Goal: Information Seeking & Learning: Learn about a topic

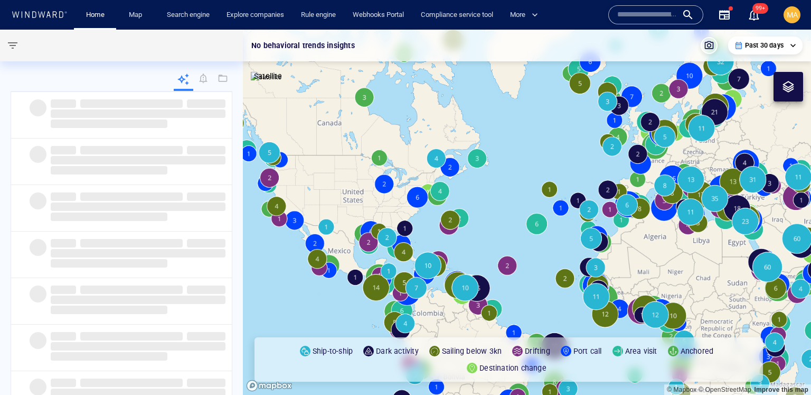
click at [665, 10] on input "text" at bounding box center [648, 15] width 60 height 16
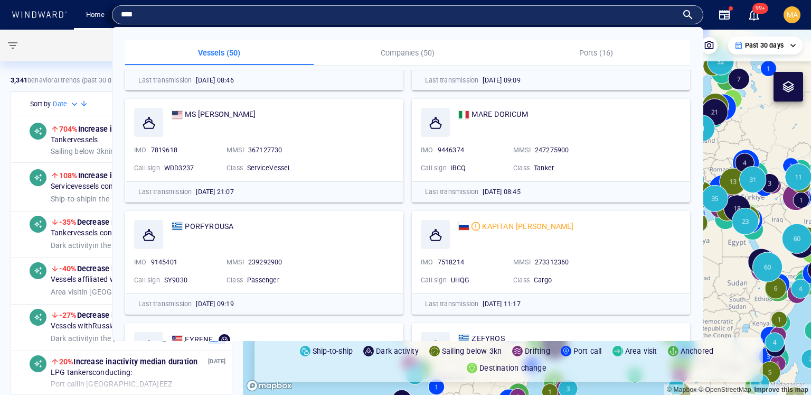
scroll to position [761, 0]
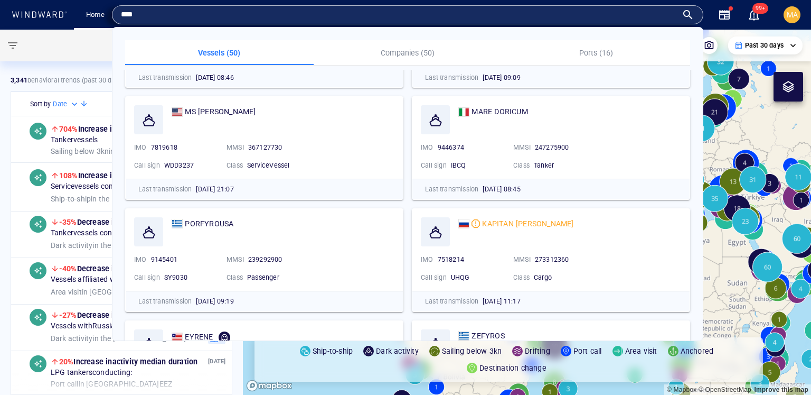
click at [484, 17] on input "****" at bounding box center [399, 15] width 557 height 16
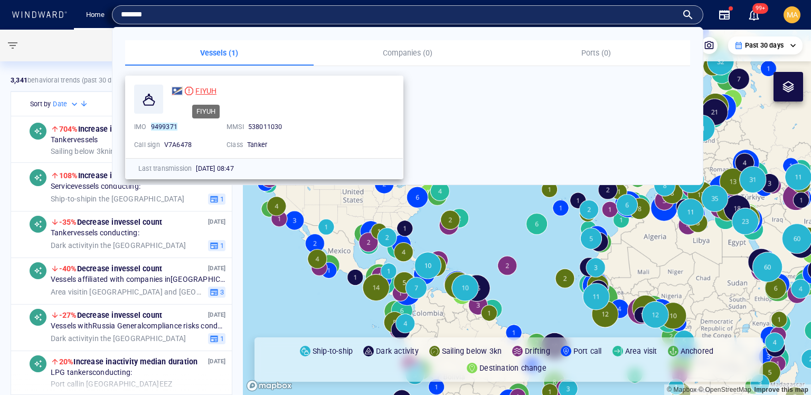
type input "*******"
click at [198, 93] on span "FIYUH" at bounding box center [205, 91] width 21 height 8
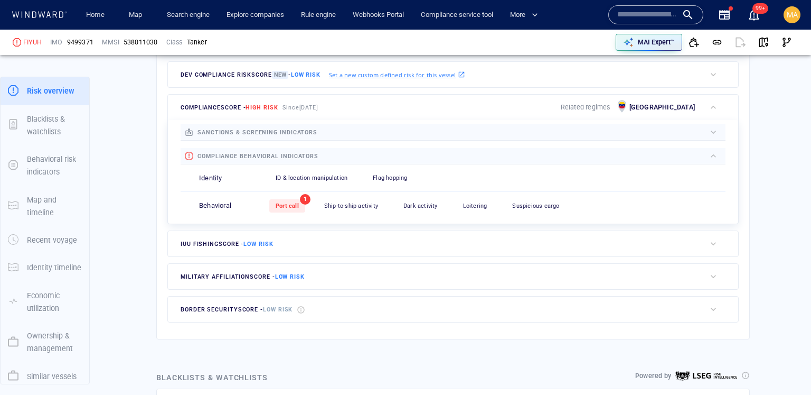
scroll to position [312, 0]
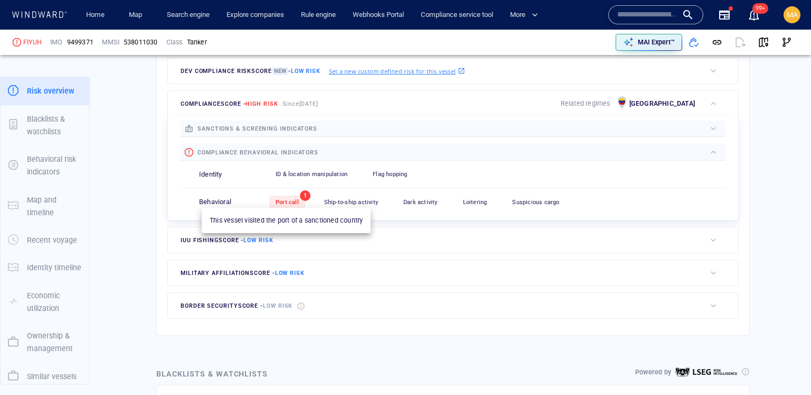
click at [291, 199] on span "Port call" at bounding box center [287, 202] width 23 height 7
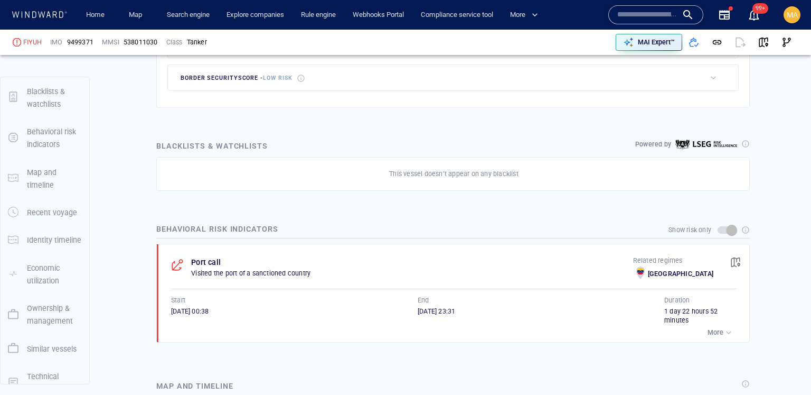
scroll to position [95, 0]
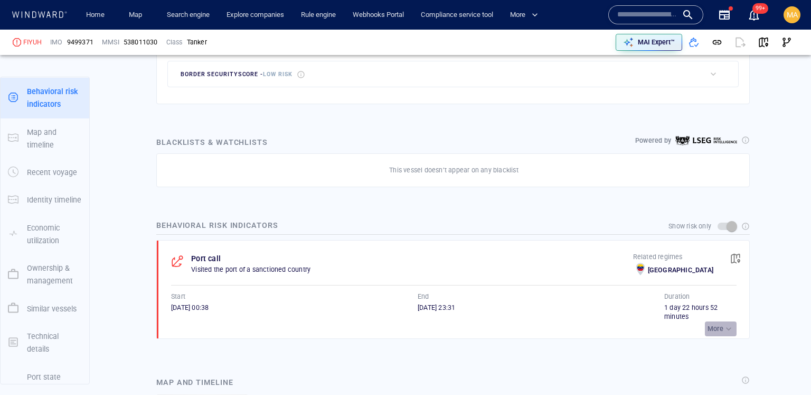
click at [713, 328] on p "More" at bounding box center [716, 329] width 16 height 10
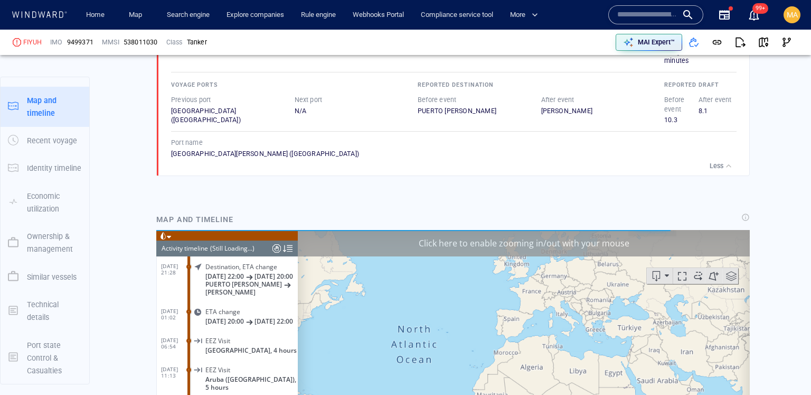
scroll to position [6605, 0]
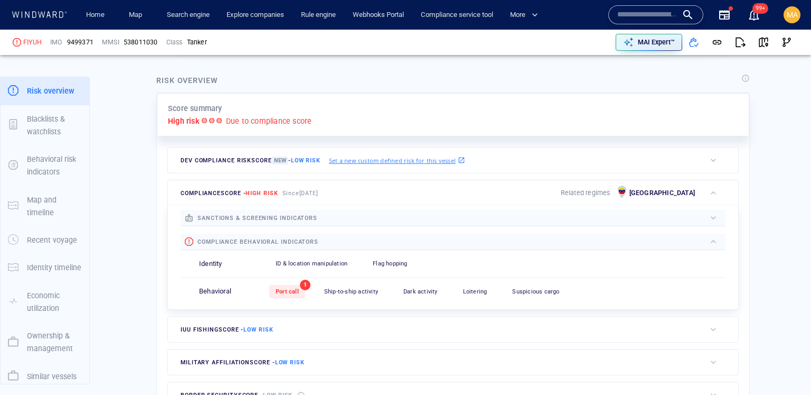
scroll to position [237, 0]
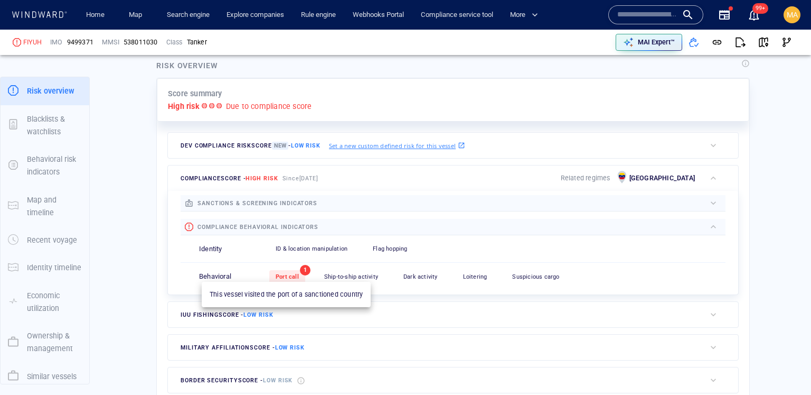
click at [294, 275] on span "Port call" at bounding box center [287, 276] width 23 height 7
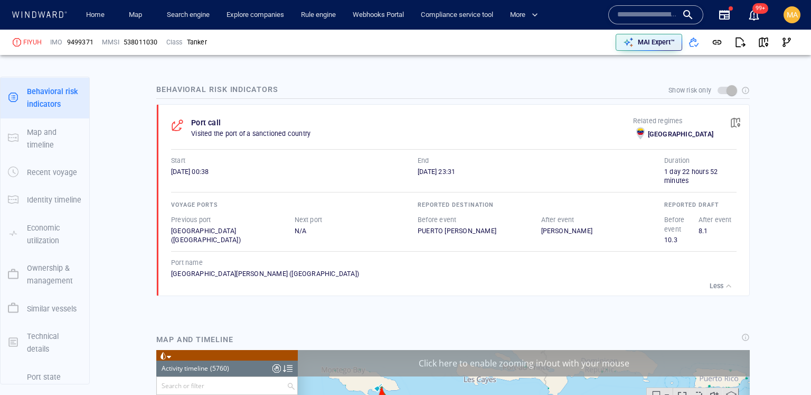
scroll to position [0, 0]
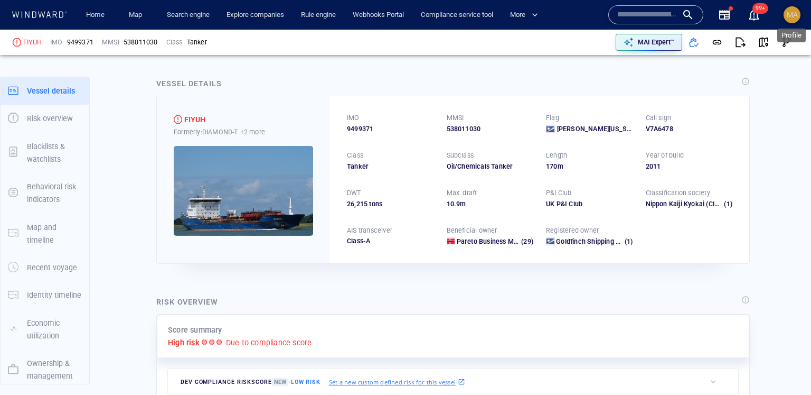
click at [791, 12] on span "MA" at bounding box center [792, 15] width 11 height 8
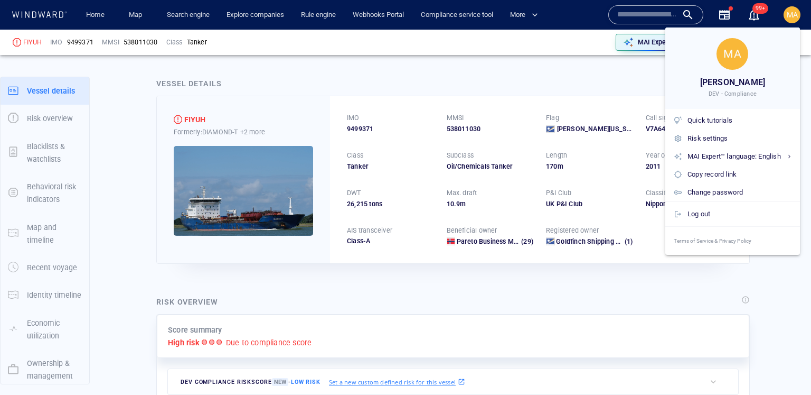
click at [310, 115] on div at bounding box center [405, 197] width 811 height 395
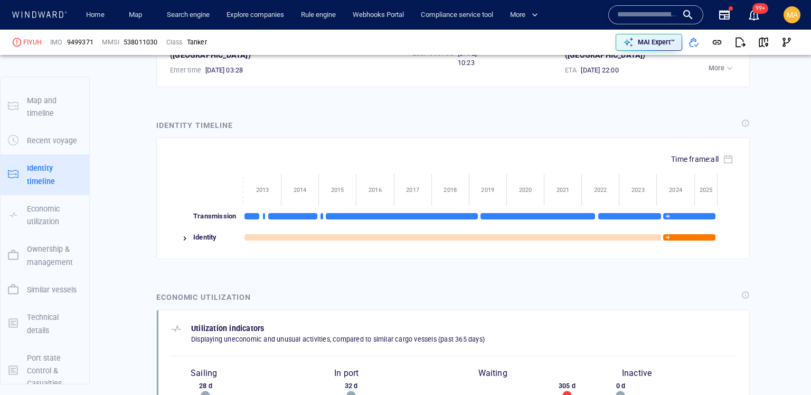
scroll to position [1412, 0]
click at [185, 233] on img at bounding box center [185, 237] width 8 height 8
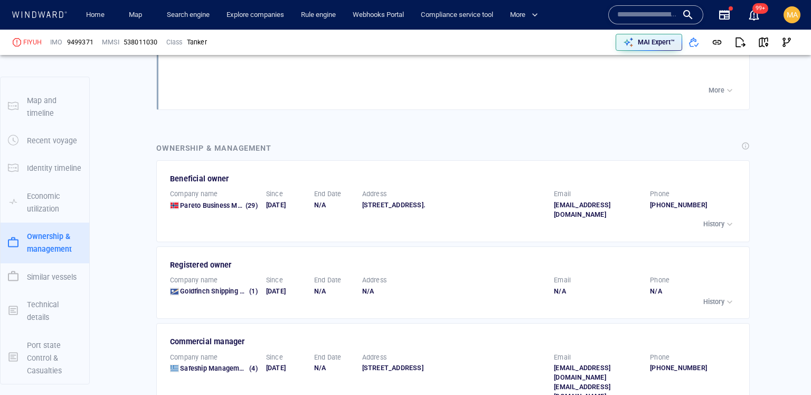
scroll to position [1877, 0]
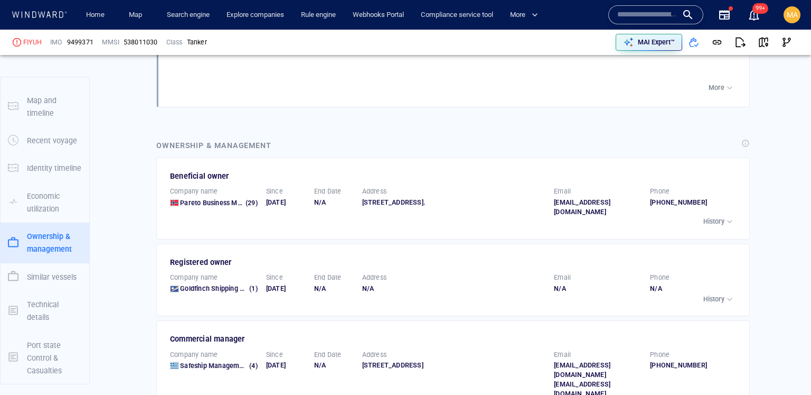
click at [714, 217] on p "History" at bounding box center [714, 222] width 21 height 10
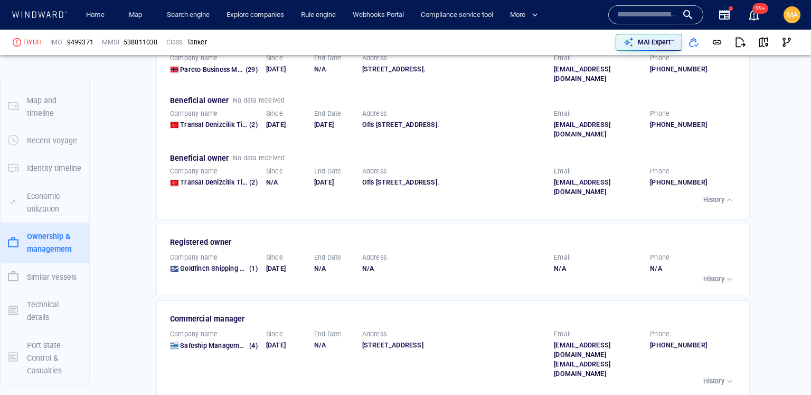
scroll to position [2015, 0]
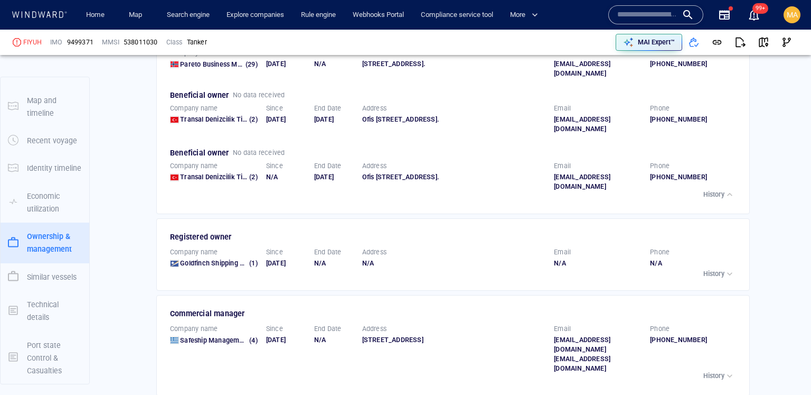
click at [720, 283] on div "Registered owner Company name Goldfinch Shipping 2 Ltd (1) Since 16/03/2024 End…" at bounding box center [453, 254] width 594 height 72
click at [714, 269] on p "History" at bounding box center [714, 274] width 21 height 10
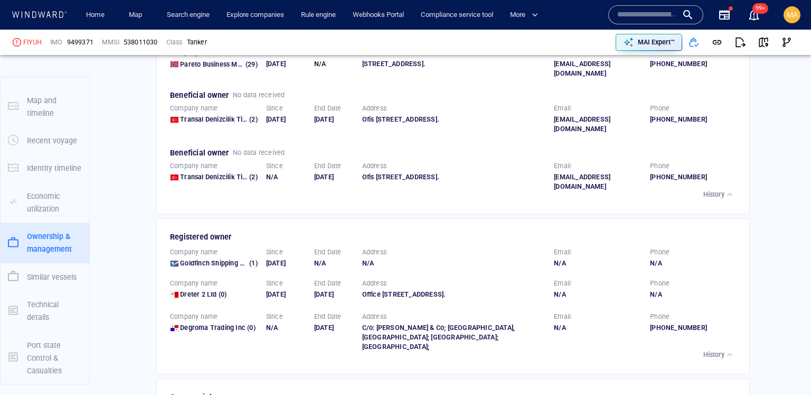
click at [714, 350] on p "History" at bounding box center [714, 355] width 21 height 10
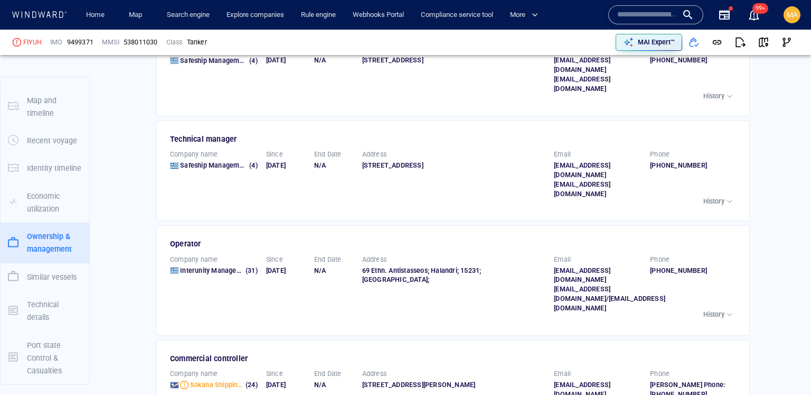
scroll to position [2411, 0]
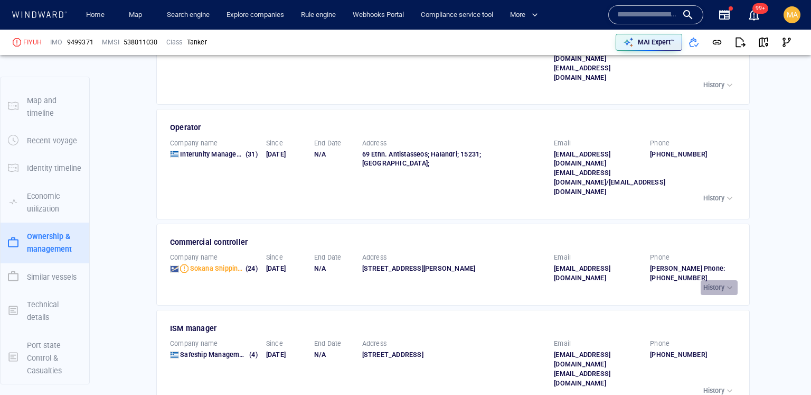
click at [727, 280] on button "History" at bounding box center [719, 287] width 37 height 15
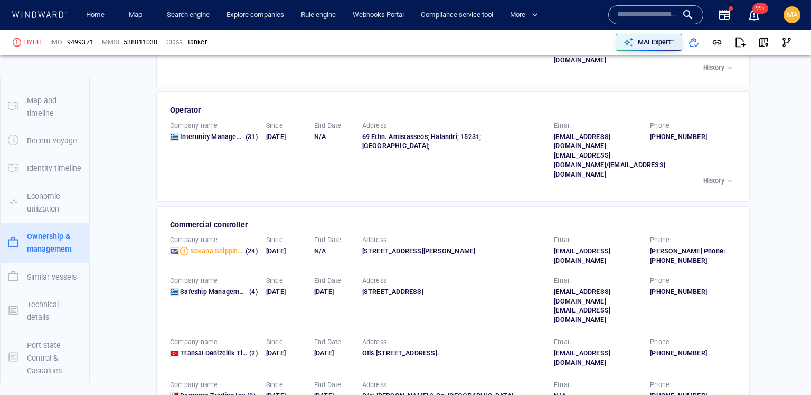
scroll to position [2452, 0]
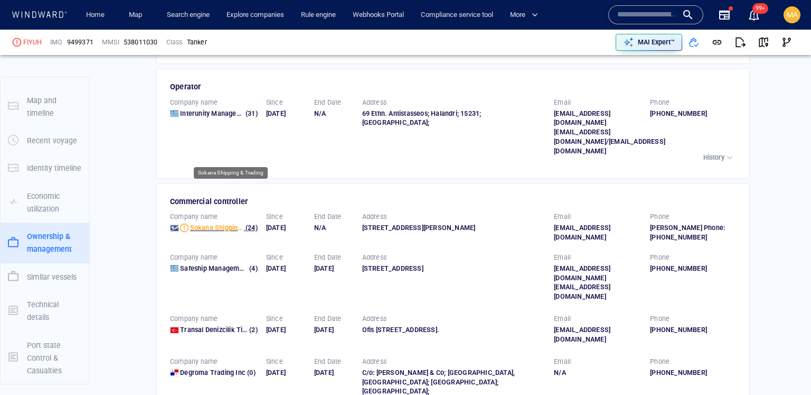
click at [217, 223] on span "Sokana Shipping & Trading" at bounding box center [231, 227] width 83 height 8
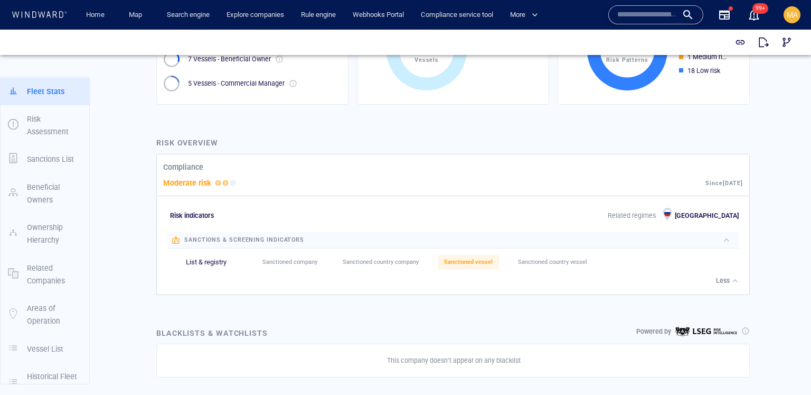
scroll to position [328, 0]
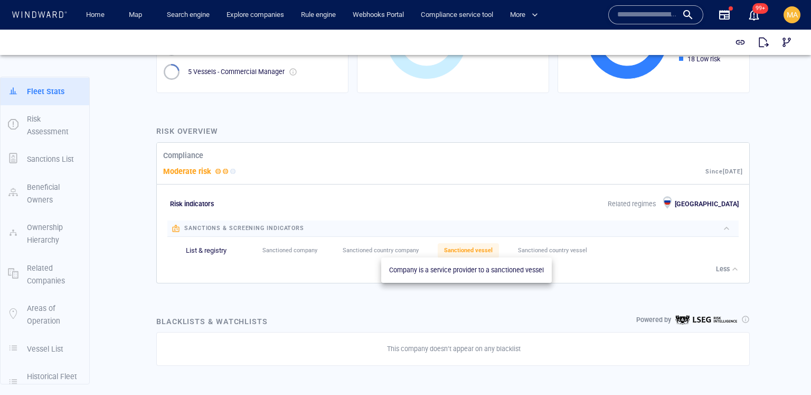
click at [470, 248] on span "Sanctioned vessel" at bounding box center [468, 250] width 49 height 7
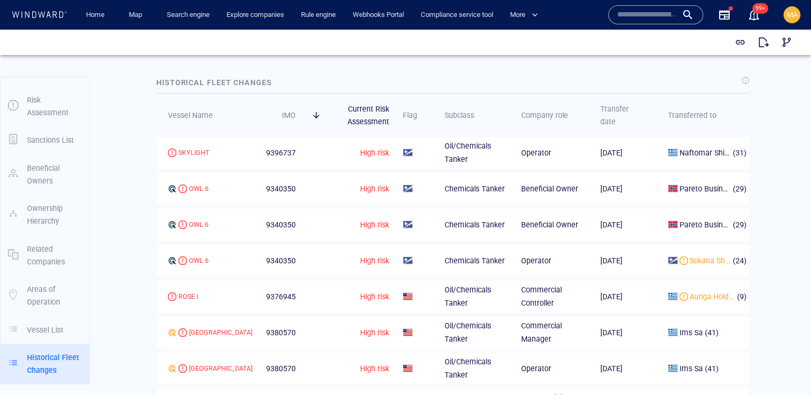
scroll to position [1813, 0]
click at [312, 120] on icon at bounding box center [317, 116] width 10 height 10
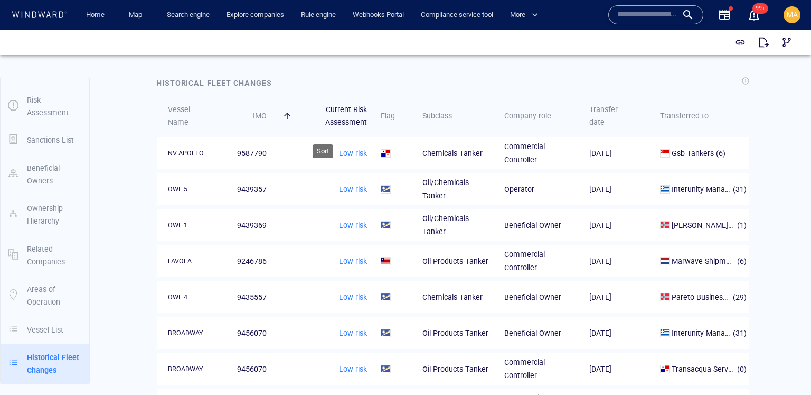
click at [287, 119] on icon at bounding box center [287, 116] width 6 height 6
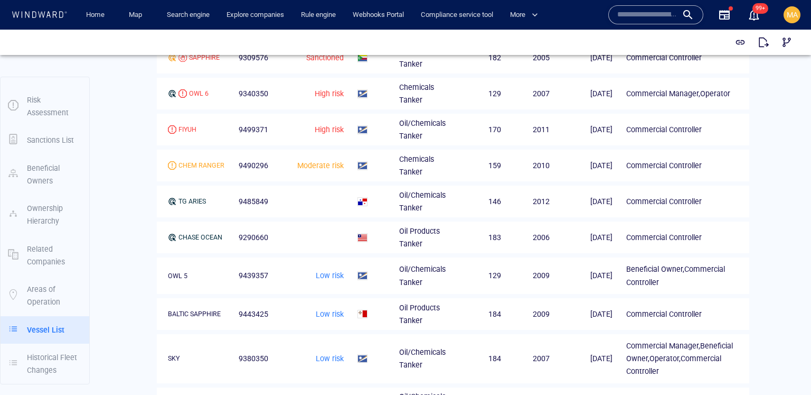
scroll to position [1342, 0]
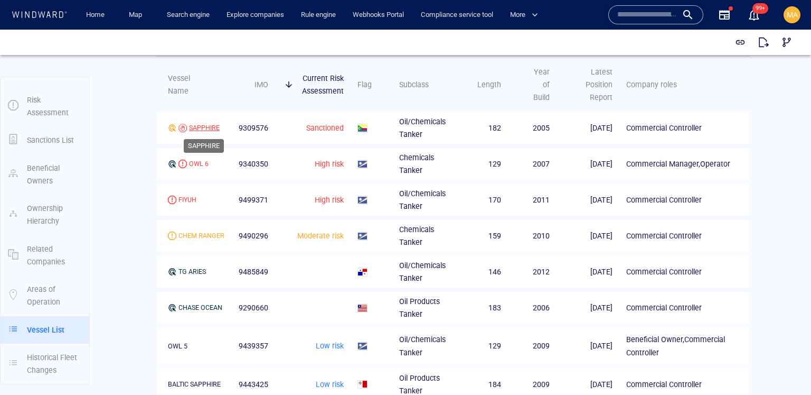
click at [202, 124] on div "SAPPHIRE" at bounding box center [204, 128] width 31 height 10
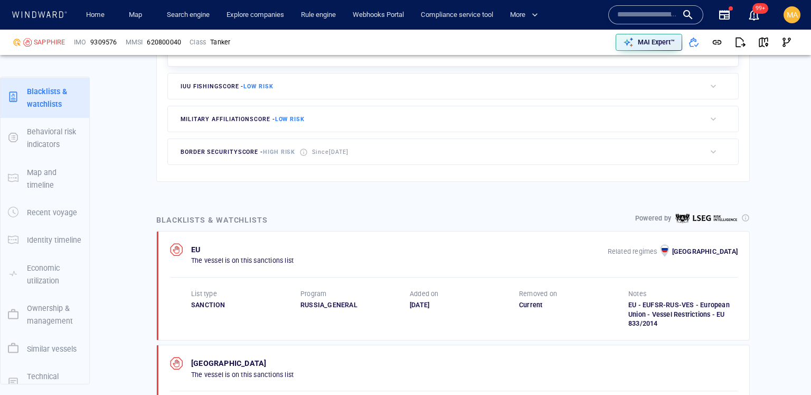
scroll to position [614, 0]
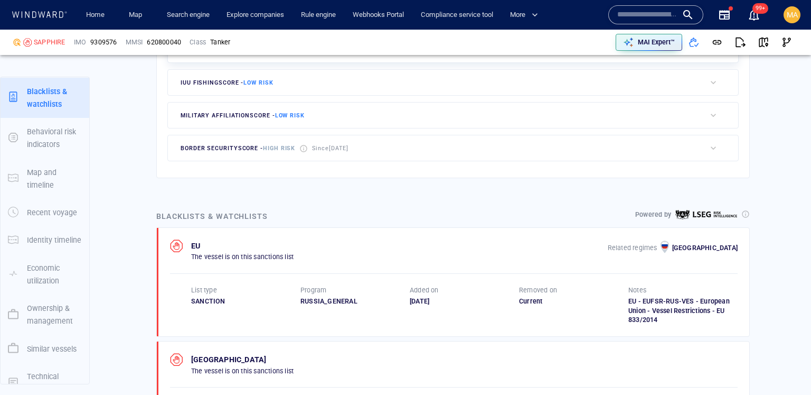
click at [242, 256] on p "The vessel is on this sanctions list" at bounding box center [242, 257] width 102 height 10
click at [242, 257] on p "The vessel is on this sanctions list" at bounding box center [242, 257] width 102 height 10
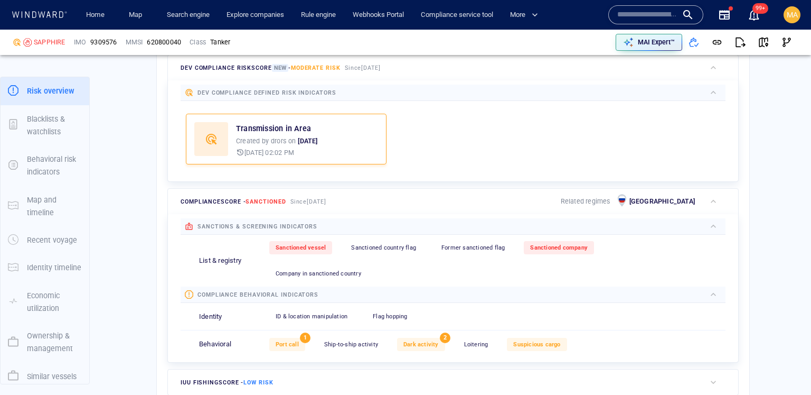
scroll to position [317, 0]
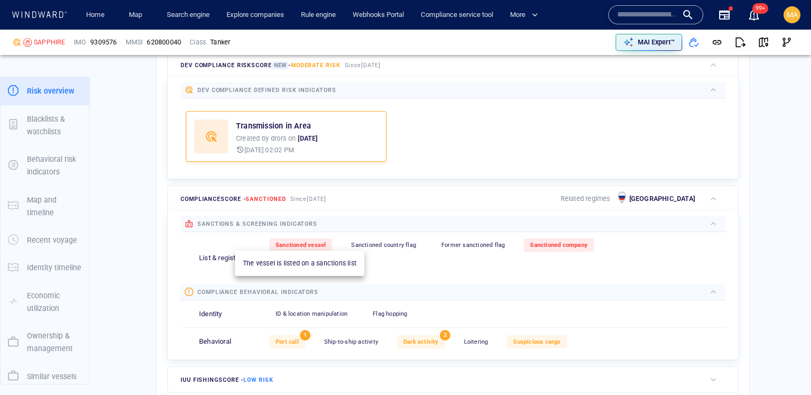
click at [314, 244] on span "Sanctioned vessel" at bounding box center [301, 244] width 50 height 7
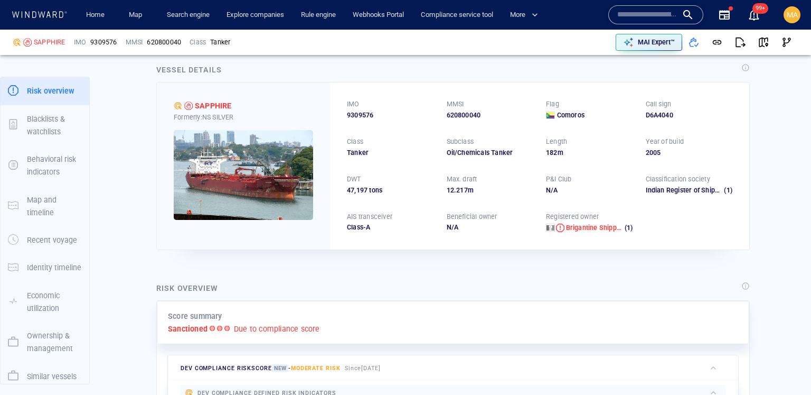
scroll to position [0, 0]
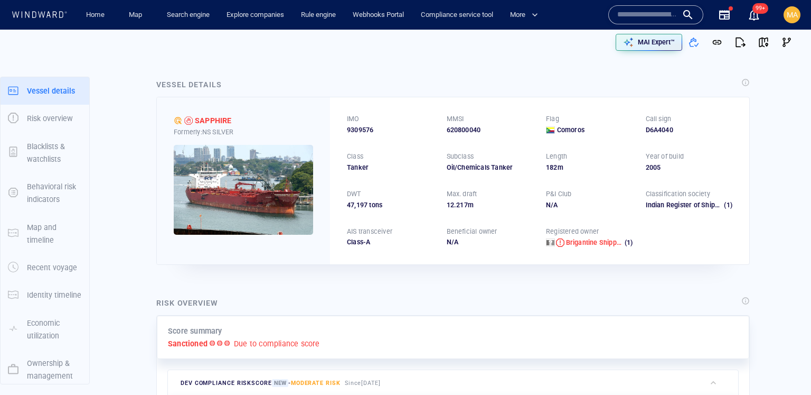
click at [641, 17] on input "text" at bounding box center [648, 15] width 60 height 16
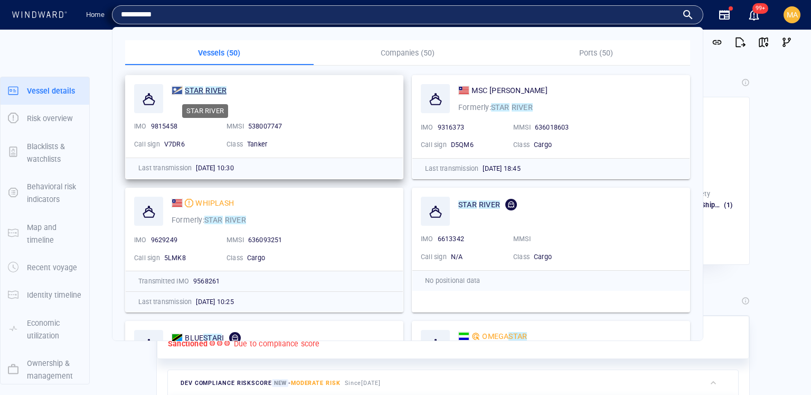
type input "**********"
click at [212, 94] on mark "RIVER" at bounding box center [215, 90] width 21 height 8
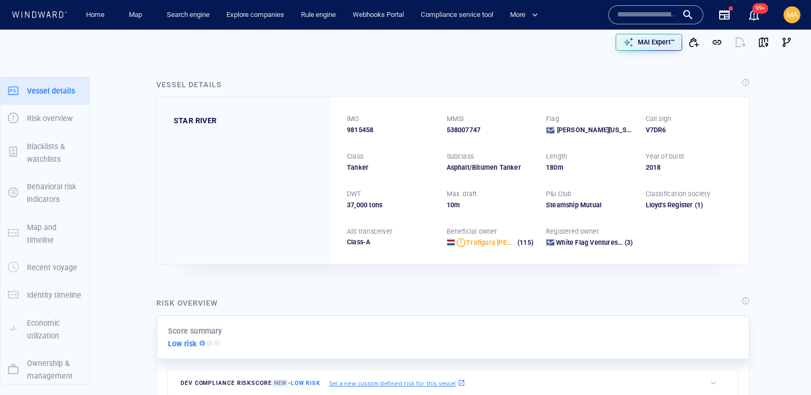
scroll to position [127, 0]
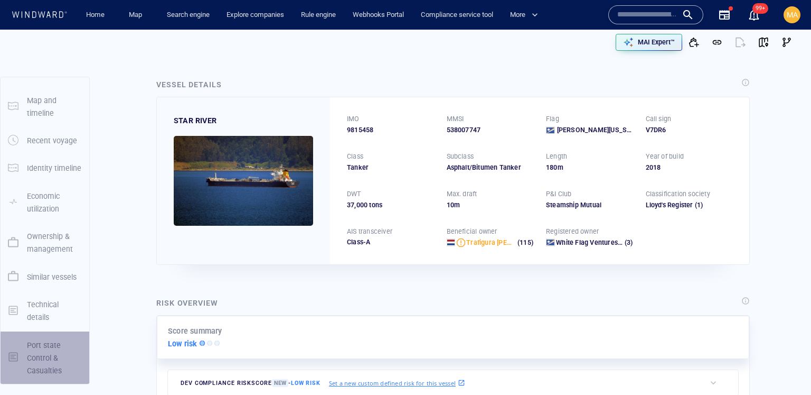
click at [42, 363] on p "Port state Control & Casualties" at bounding box center [54, 358] width 55 height 39
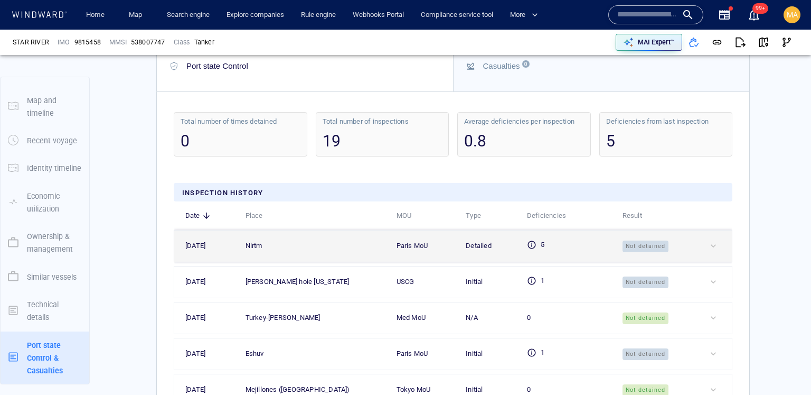
scroll to position [2444, 0]
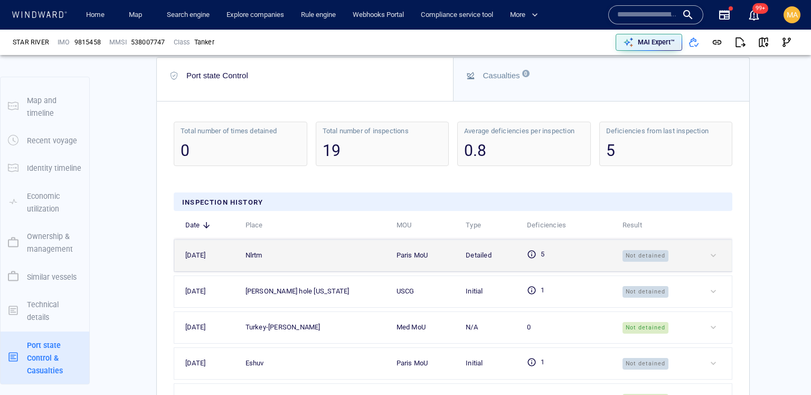
click at [716, 250] on div at bounding box center [718, 255] width 21 height 11
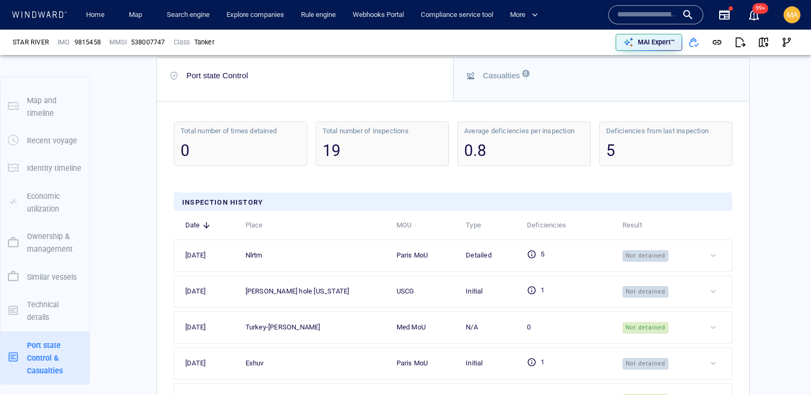
click at [649, 11] on input "text" at bounding box center [648, 15] width 60 height 16
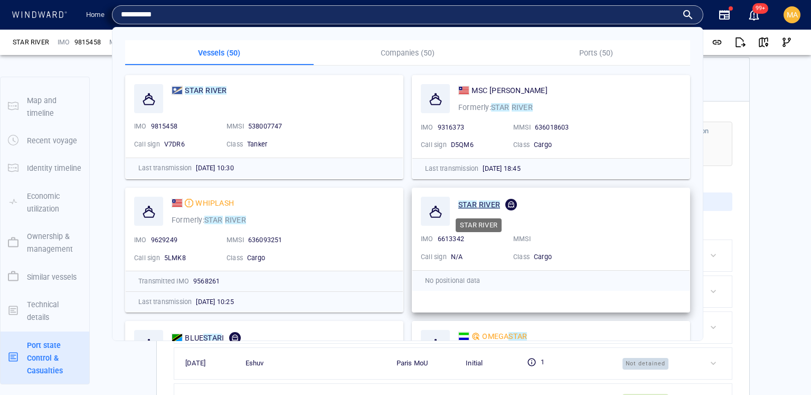
type input "**********"
click at [496, 204] on mark "RIVER" at bounding box center [489, 204] width 21 height 8
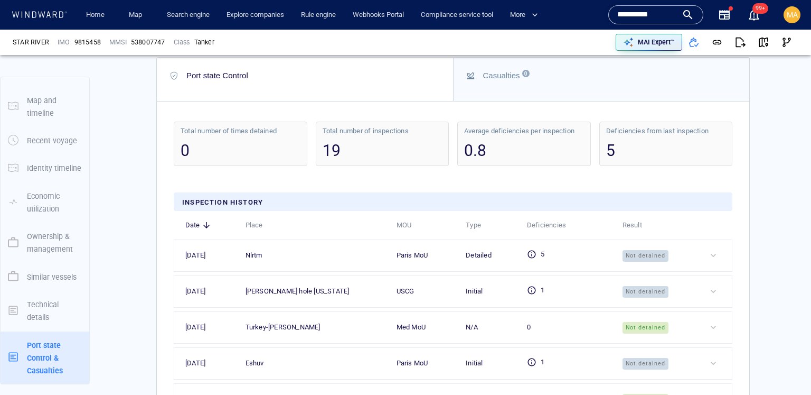
scroll to position [0, 0]
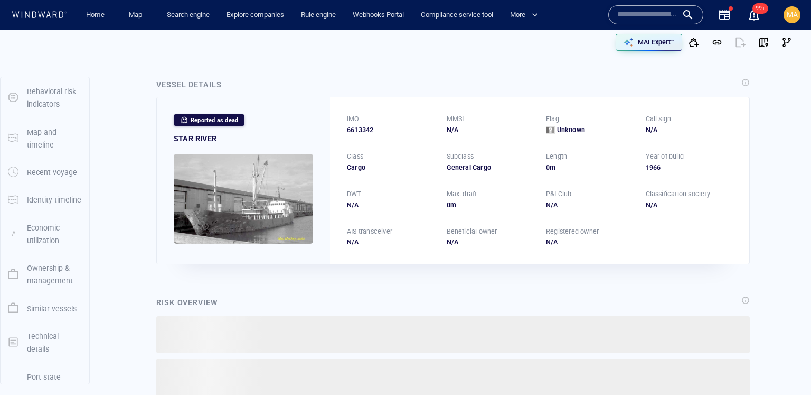
scroll to position [127, 0]
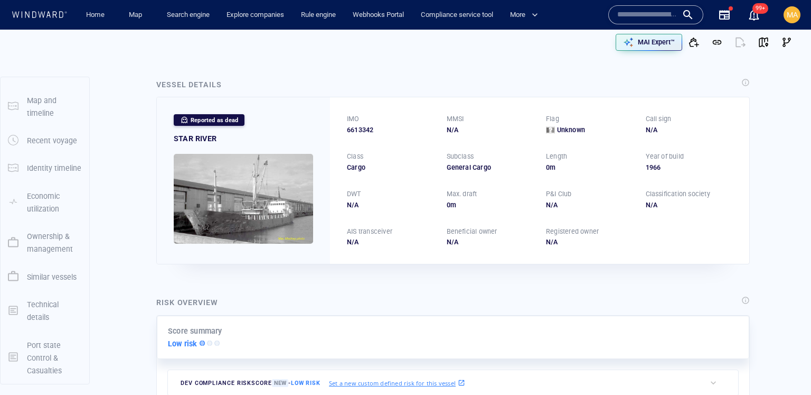
click at [27, 356] on p "Port state Control & Casualties" at bounding box center [54, 358] width 55 height 39
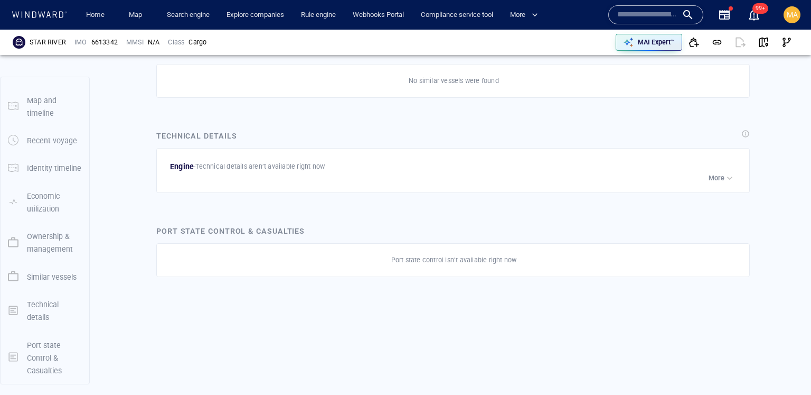
scroll to position [1319, 0]
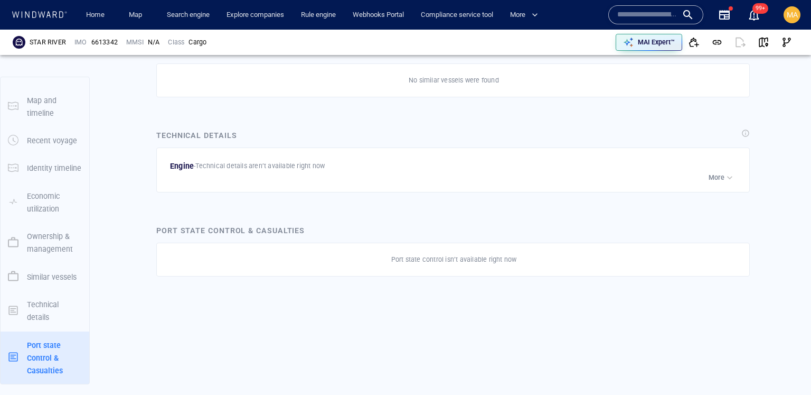
click at [647, 18] on input "text" at bounding box center [648, 15] width 60 height 16
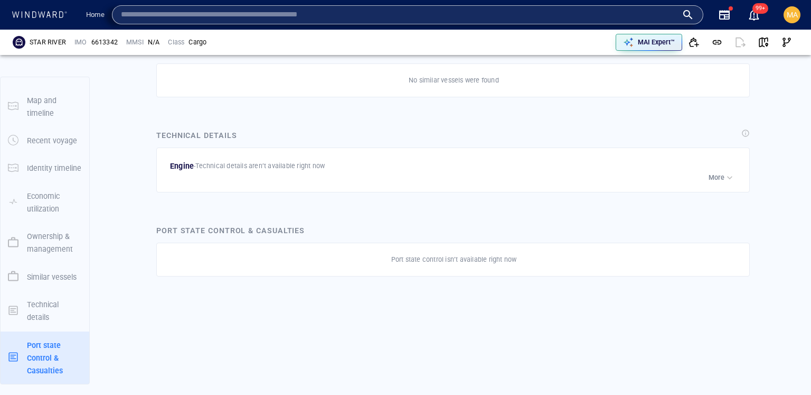
paste input "*******"
type input "*******"
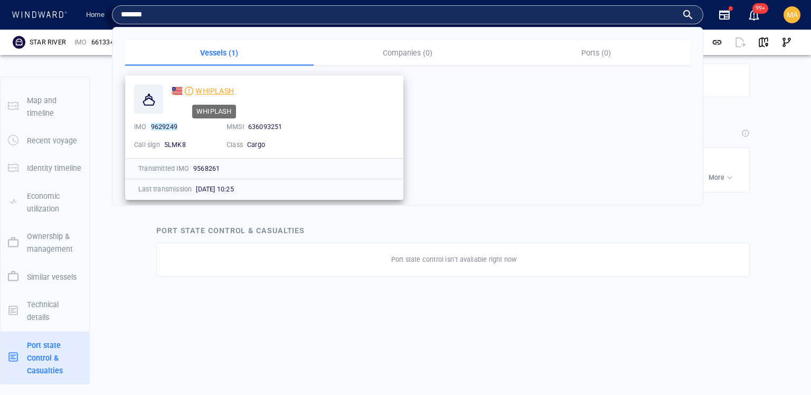
click at [223, 88] on span "WHIPLASH" at bounding box center [214, 91] width 39 height 8
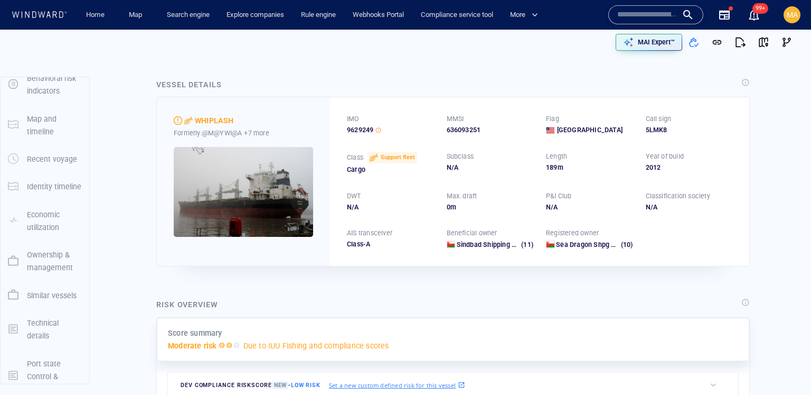
scroll to position [127, 0]
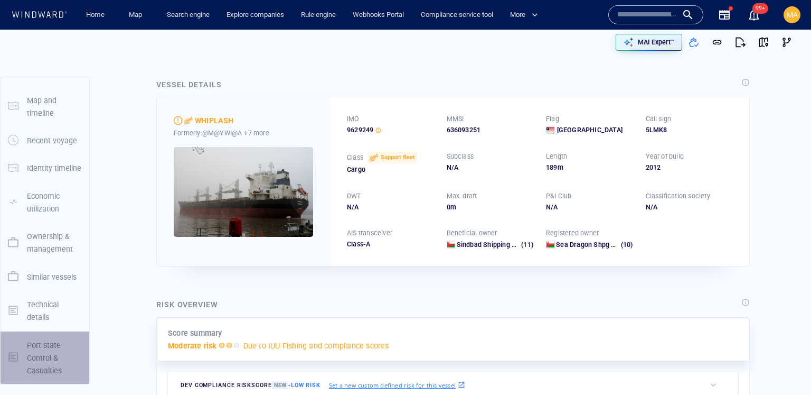
click at [32, 345] on p "Port state Control & Casualties" at bounding box center [54, 358] width 55 height 39
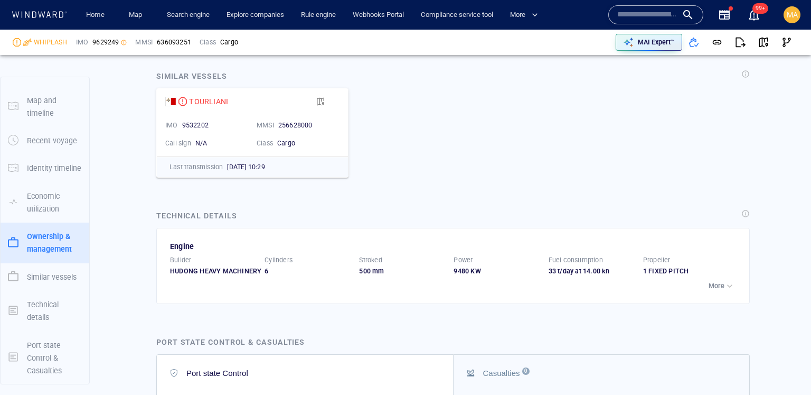
scroll to position [2487, 0]
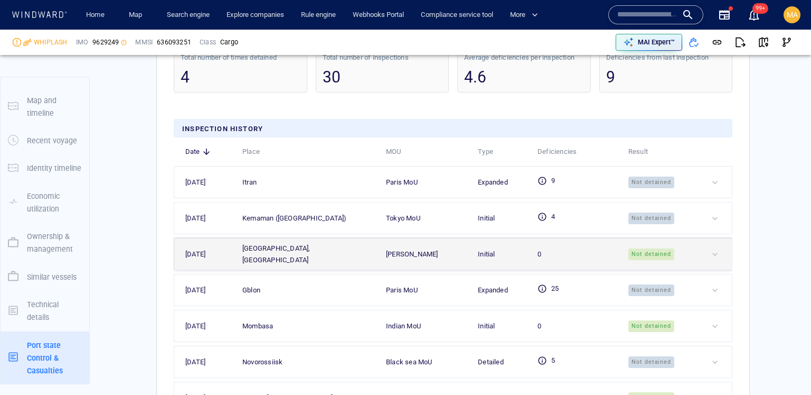
scroll to position [2758, 0]
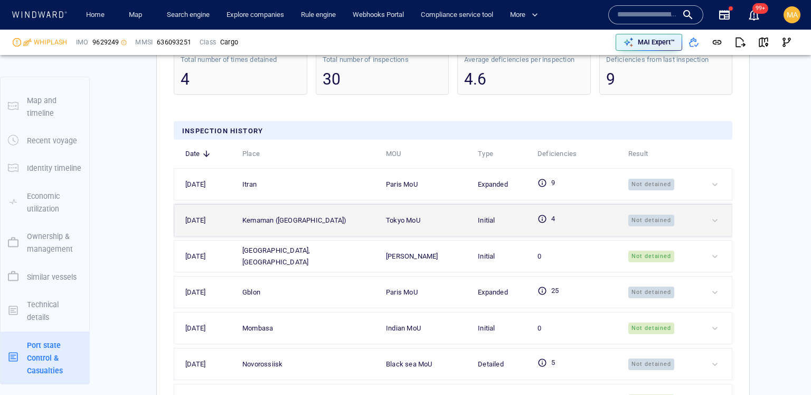
click at [712, 215] on div at bounding box center [720, 220] width 20 height 11
drag, startPoint x: 708, startPoint y: 163, endPoint x: 721, endPoint y: 187, distance: 26.9
click at [708, 169] on td at bounding box center [715, 185] width 33 height 32
click at [727, 210] on td at bounding box center [715, 220] width 33 height 32
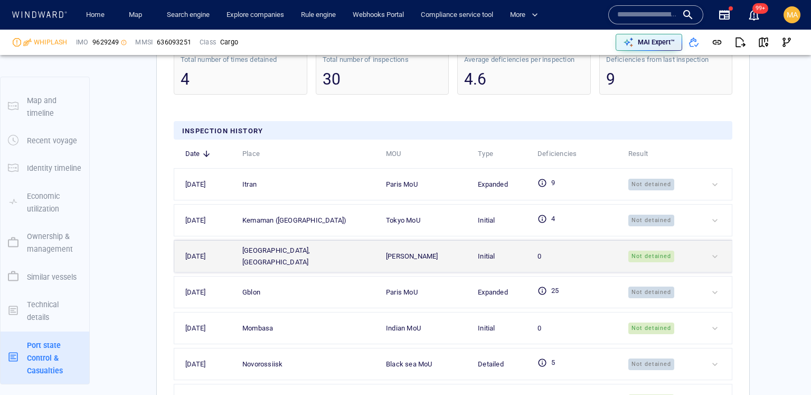
click at [712, 251] on div at bounding box center [720, 256] width 20 height 11
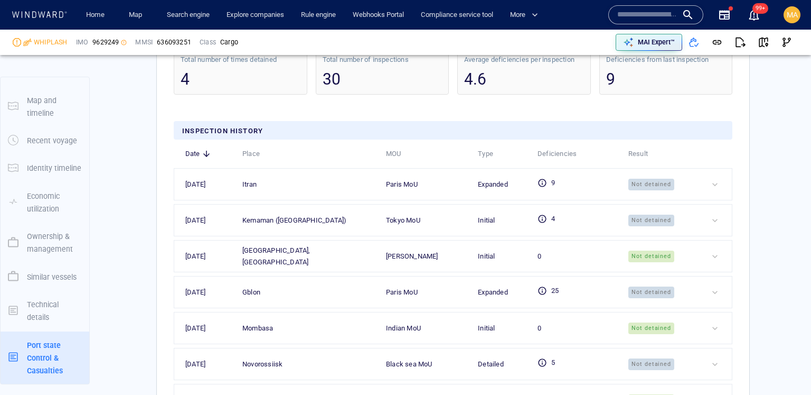
drag, startPoint x: 718, startPoint y: 258, endPoint x: 707, endPoint y: 253, distance: 12.3
click at [717, 276] on td at bounding box center [715, 292] width 33 height 32
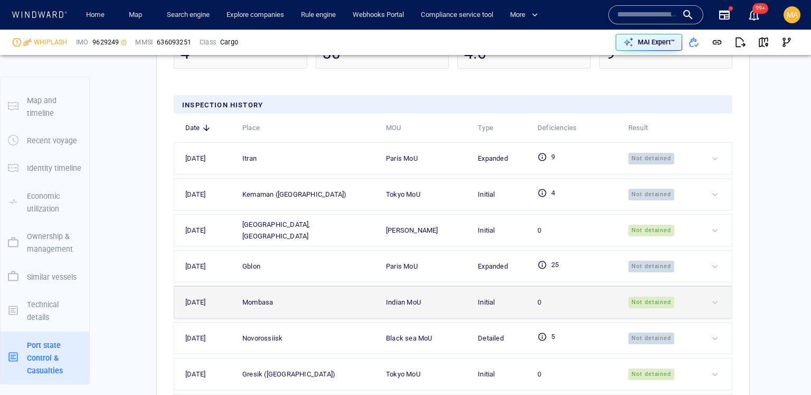
scroll to position [2790, 0]
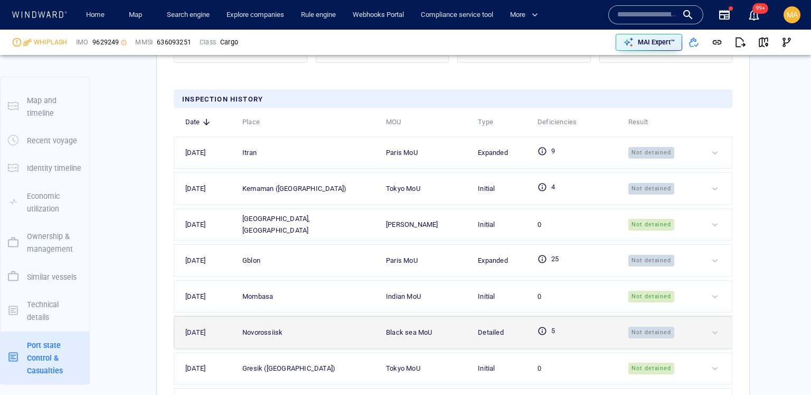
click at [721, 327] on div at bounding box center [720, 332] width 20 height 11
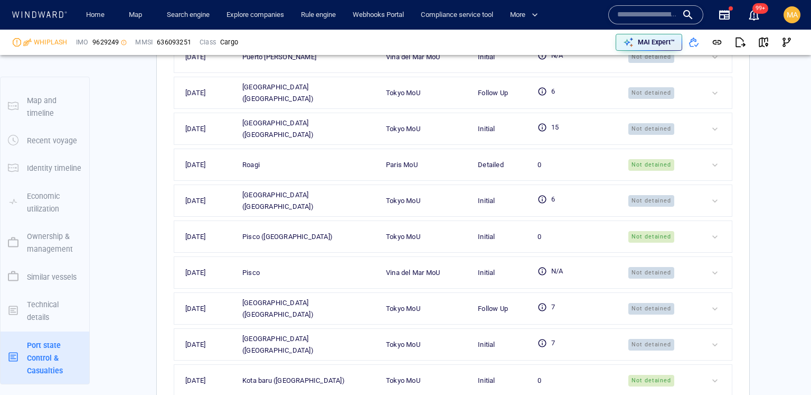
scroll to position [3253, 0]
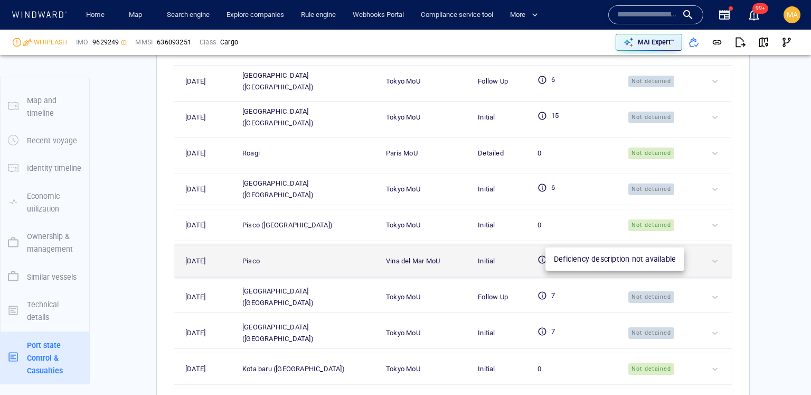
click at [547, 255] on icon at bounding box center [543, 260] width 10 height 10
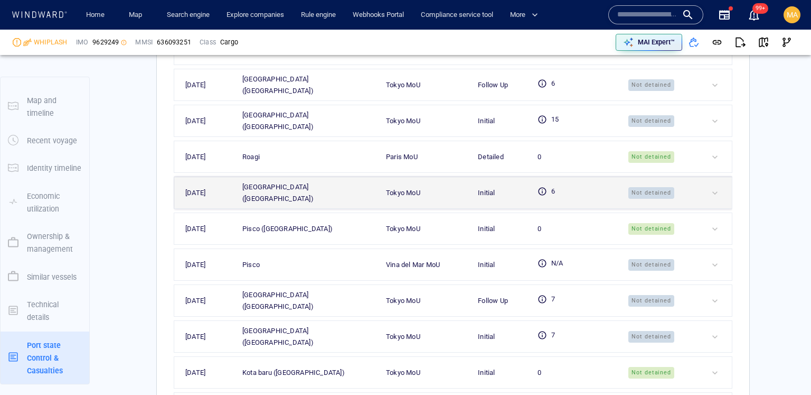
click at [665, 177] on td "Not detained" at bounding box center [658, 193] width 81 height 32
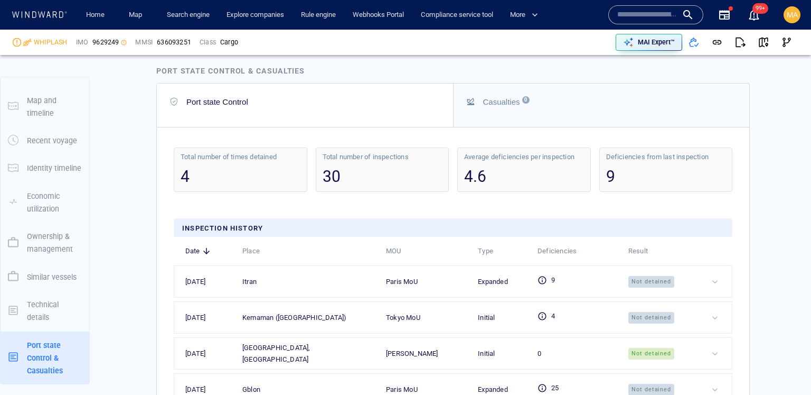
scroll to position [2658, 0]
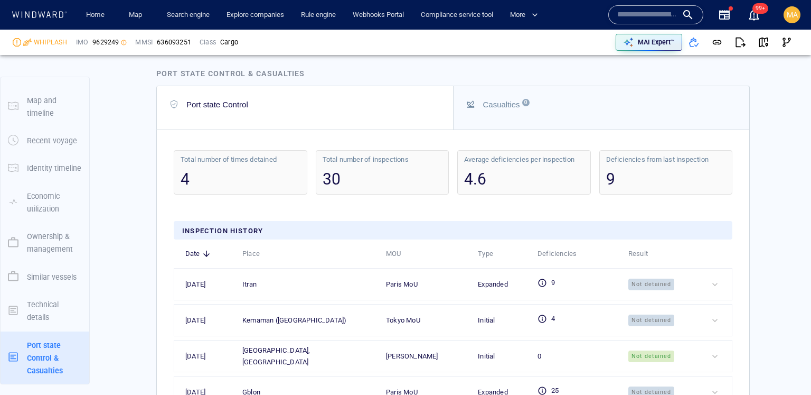
click at [647, 10] on input "text" at bounding box center [648, 15] width 60 height 16
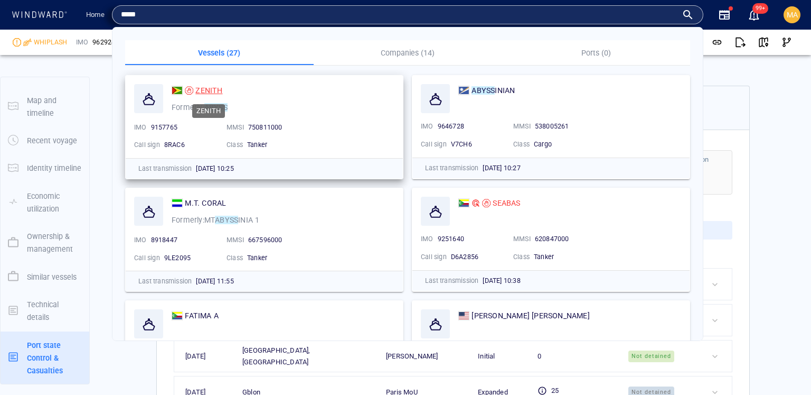
type input "*****"
click at [211, 88] on span "ZENITH" at bounding box center [208, 90] width 27 height 8
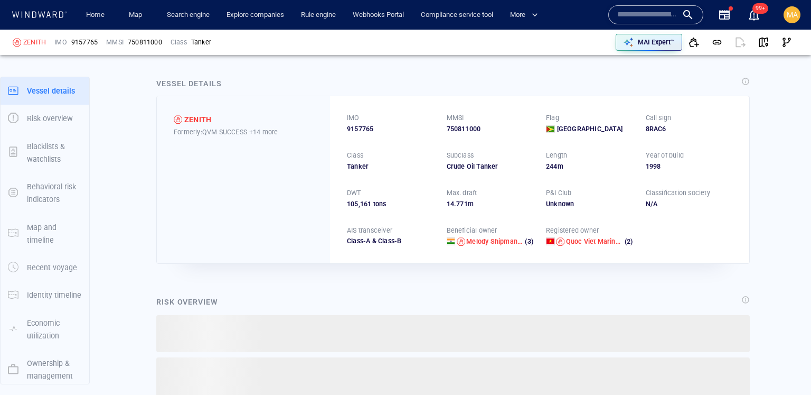
scroll to position [127, 0]
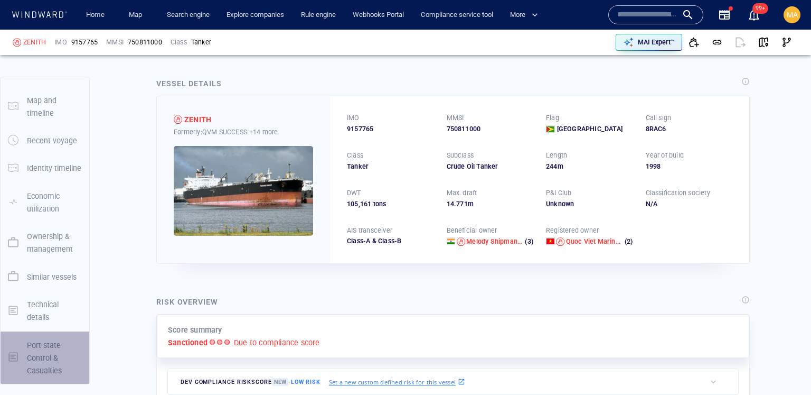
click at [40, 354] on p "Port state Control & Casualties" at bounding box center [54, 358] width 55 height 39
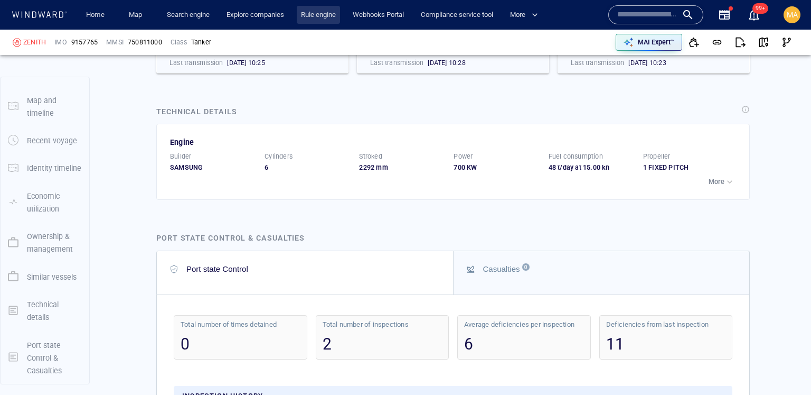
scroll to position [2810, 0]
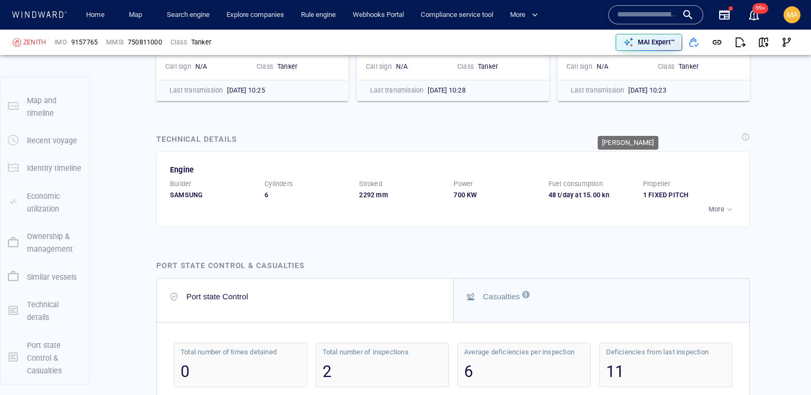
click at [612, 31] on div "FAUSTA" at bounding box center [630, 24] width 58 height 13
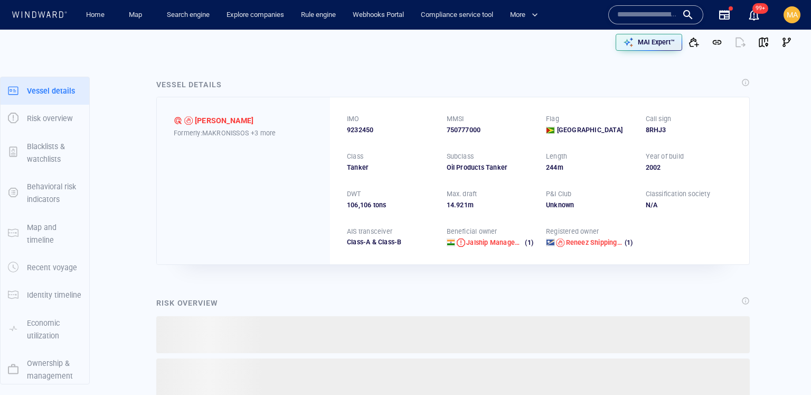
scroll to position [127, 0]
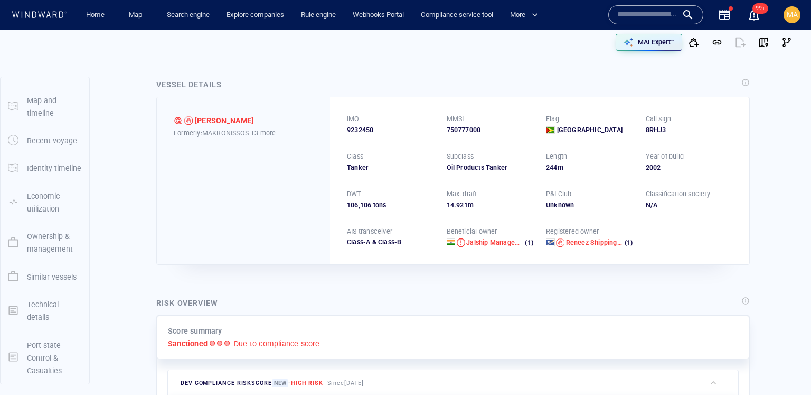
click at [34, 351] on p "Port state Control & Casualties" at bounding box center [54, 358] width 55 height 39
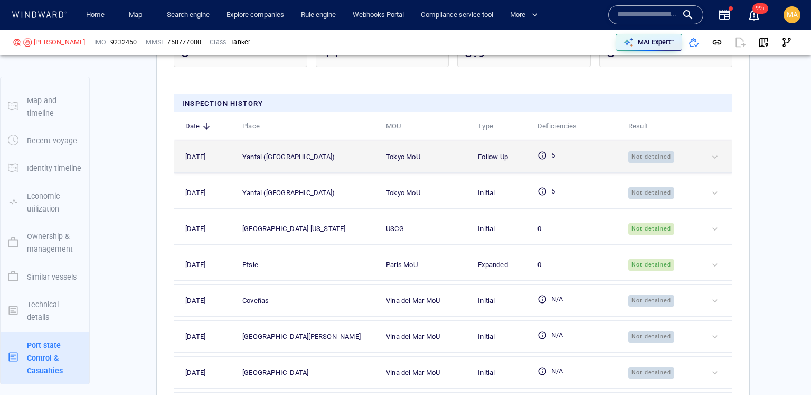
scroll to position [3095, 0]
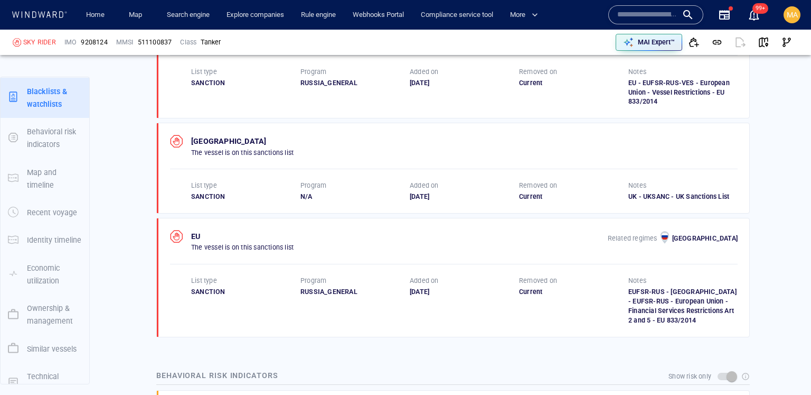
scroll to position [127, 0]
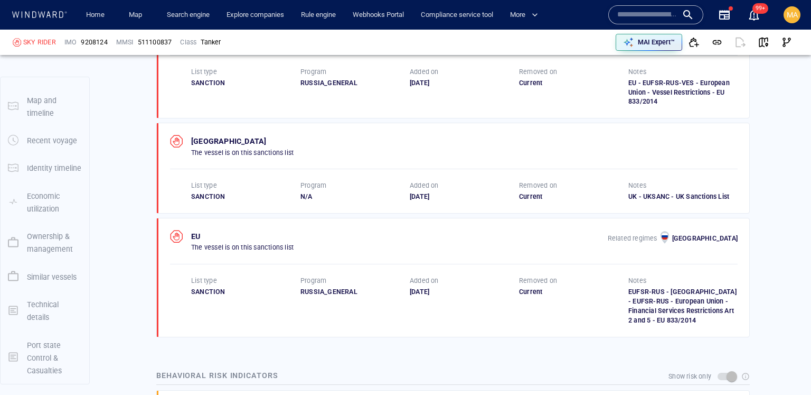
click at [34, 355] on p "Port state Control & Casualties" at bounding box center [54, 358] width 55 height 39
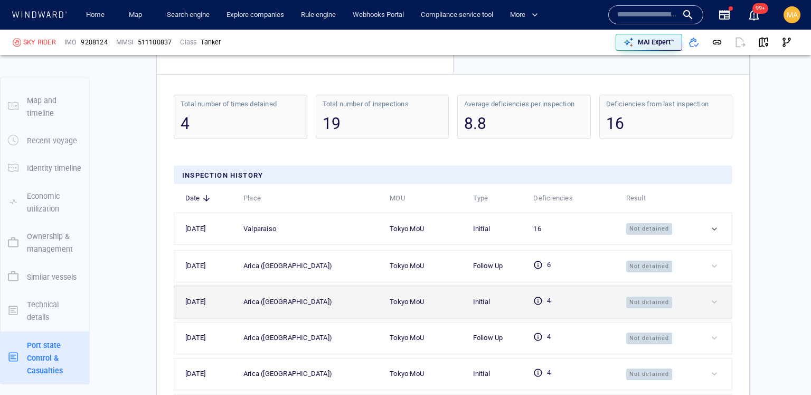
scroll to position [3194, 0]
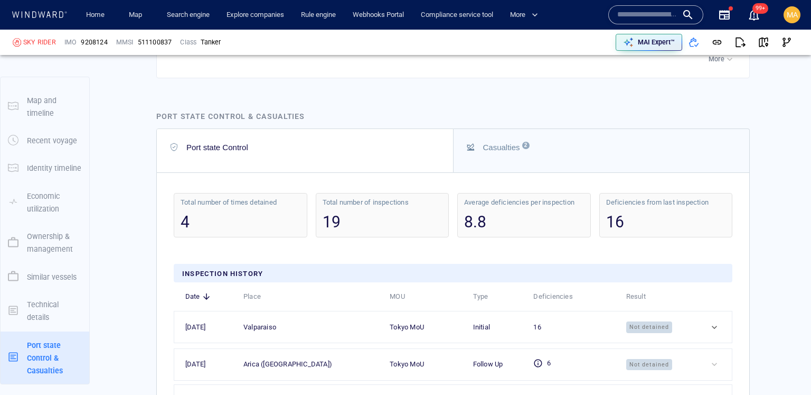
click at [711, 230] on div "16" at bounding box center [666, 222] width 120 height 22
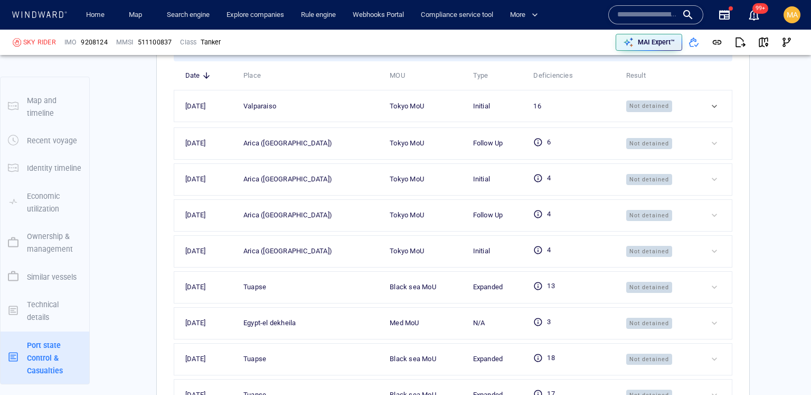
scroll to position [3343, 0]
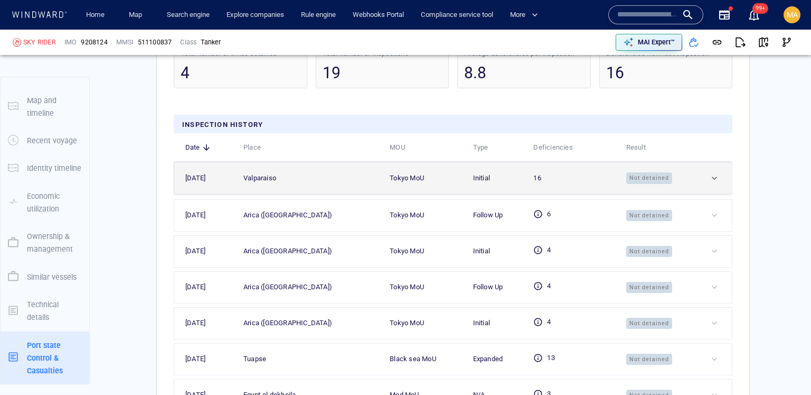
click at [718, 188] on td at bounding box center [715, 178] width 34 height 32
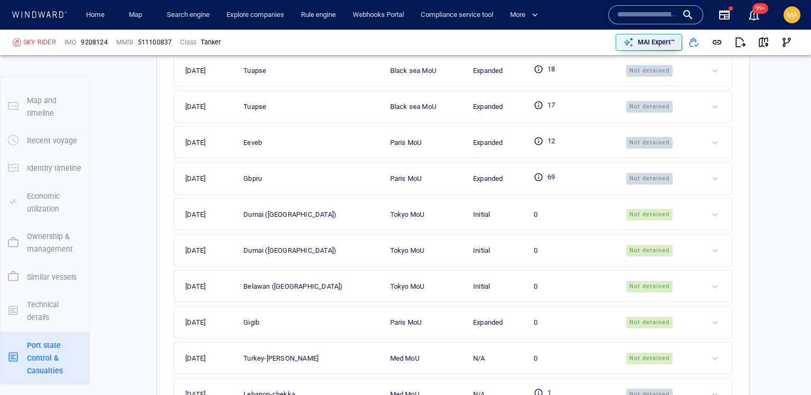
scroll to position [4112, 0]
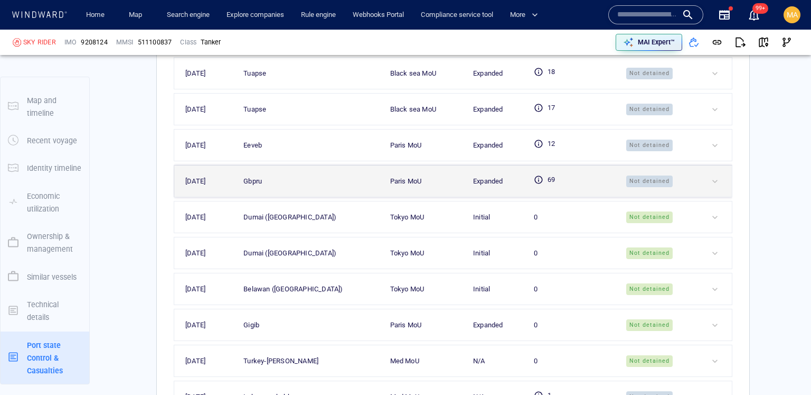
click at [550, 179] on div "69" at bounding box center [573, 181] width 79 height 14
click at [717, 187] on td at bounding box center [716, 181] width 34 height 32
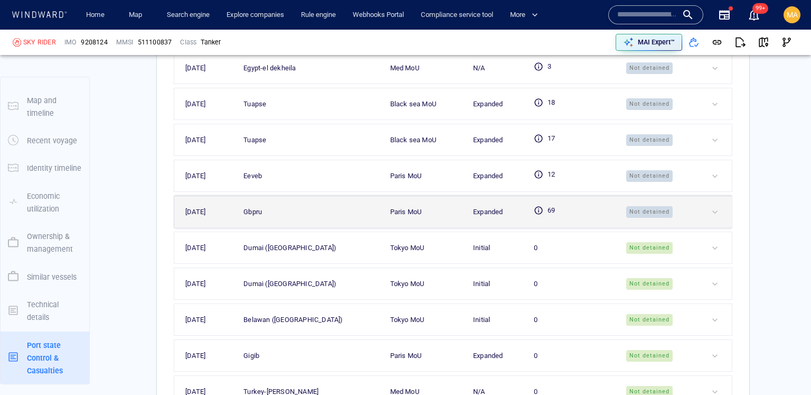
scroll to position [4074, 0]
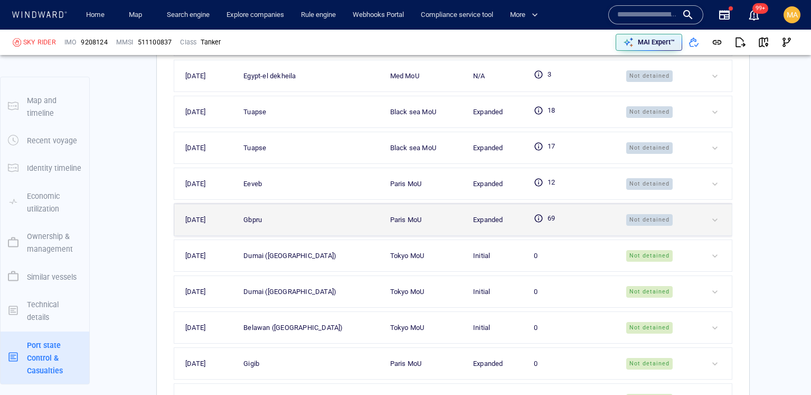
drag, startPoint x: 479, startPoint y: 220, endPoint x: 534, endPoint y: 221, distance: 54.9
click at [479, 220] on div "Expanded" at bounding box center [496, 220] width 47 height 12
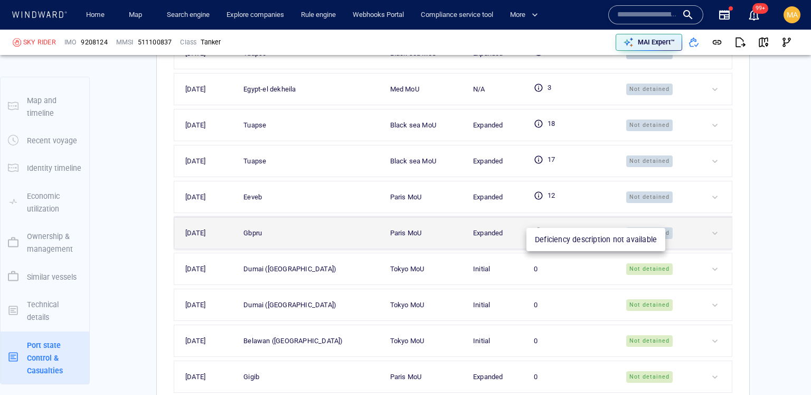
scroll to position [4081, 0]
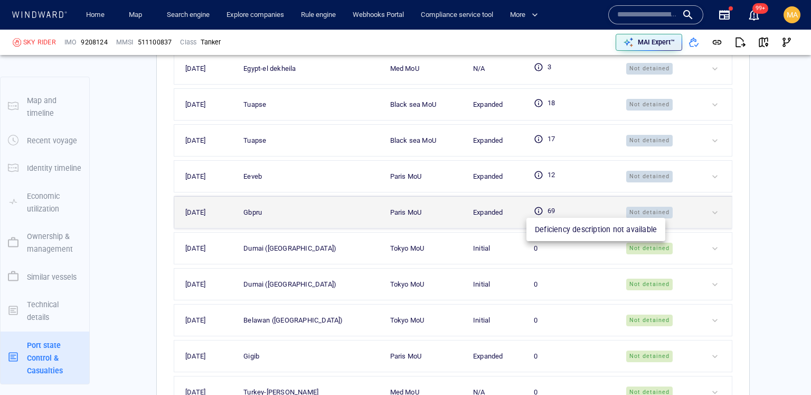
click at [534, 212] on icon at bounding box center [539, 211] width 10 height 10
click at [535, 212] on icon at bounding box center [539, 211] width 8 height 8
click at [715, 214] on div at bounding box center [720, 212] width 20 height 11
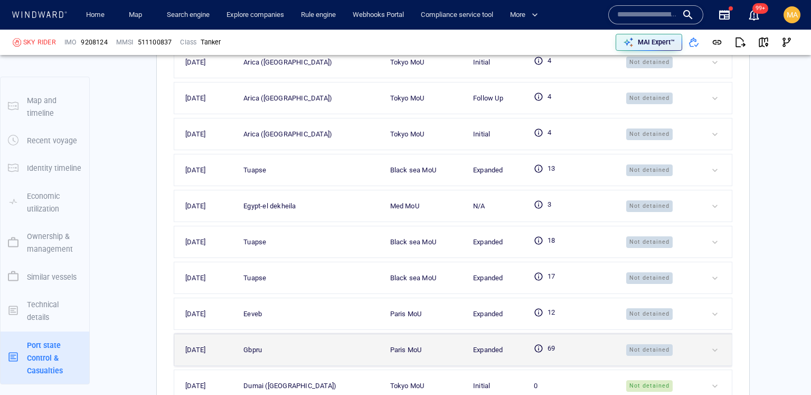
scroll to position [3944, 0]
click at [262, 351] on div "Gbpru" at bounding box center [253, 349] width 18 height 12
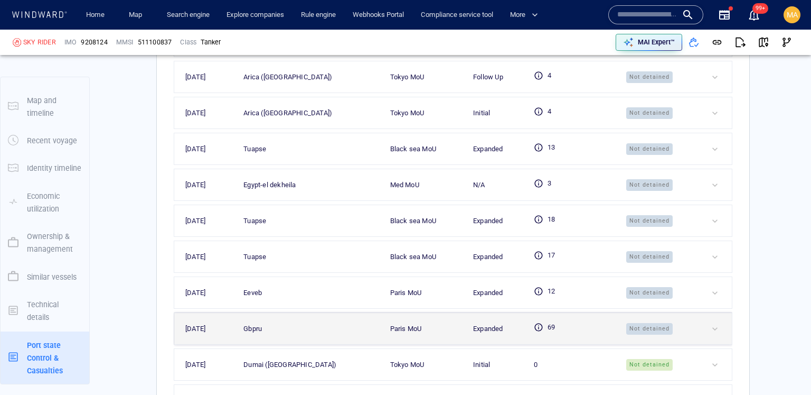
scroll to position [3968, 0]
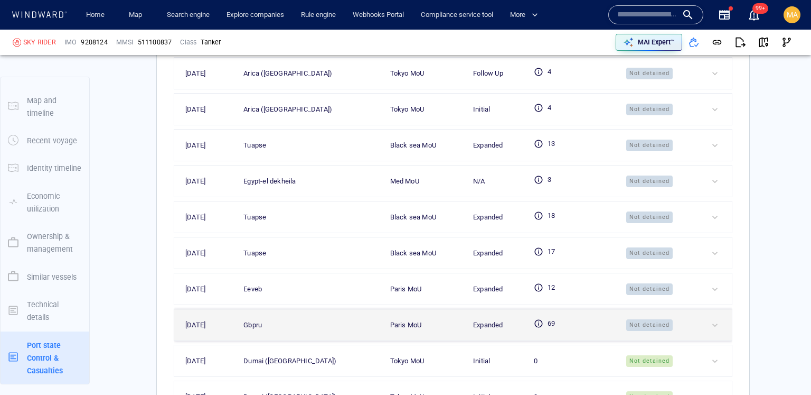
click at [262, 324] on div "Gbpru" at bounding box center [253, 325] width 18 height 12
copy div "Gbpru"
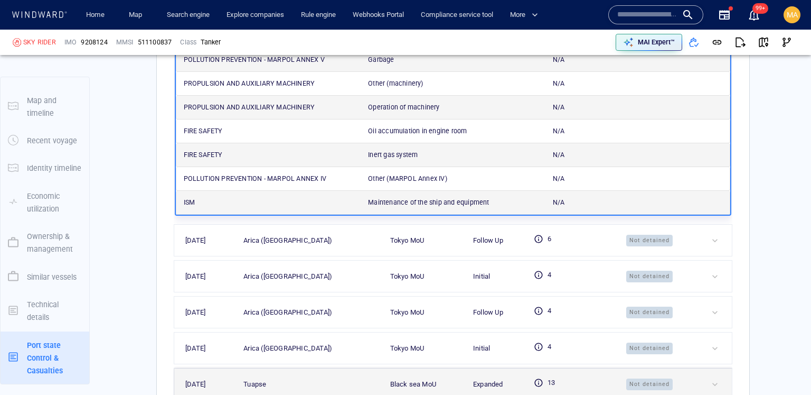
scroll to position [3728, 0]
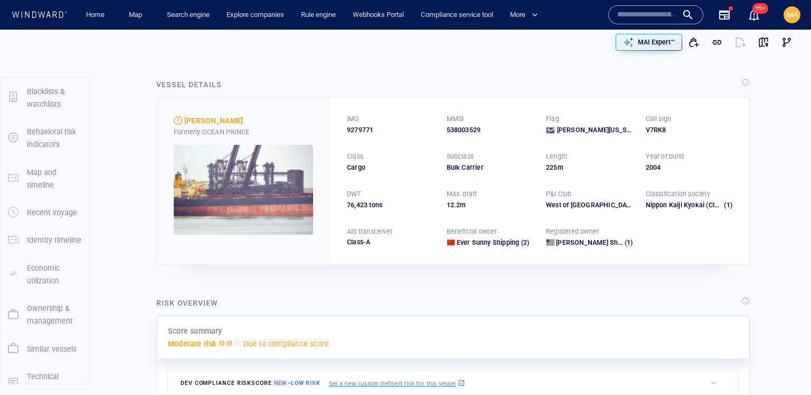
scroll to position [127, 0]
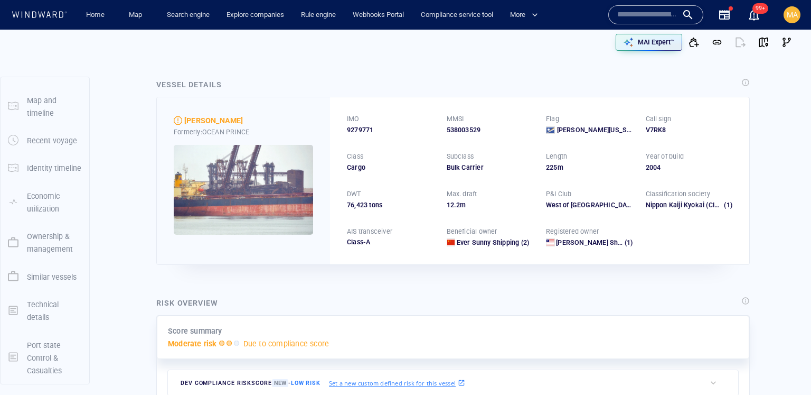
click at [59, 355] on p "Port state Control & Casualties" at bounding box center [54, 358] width 55 height 39
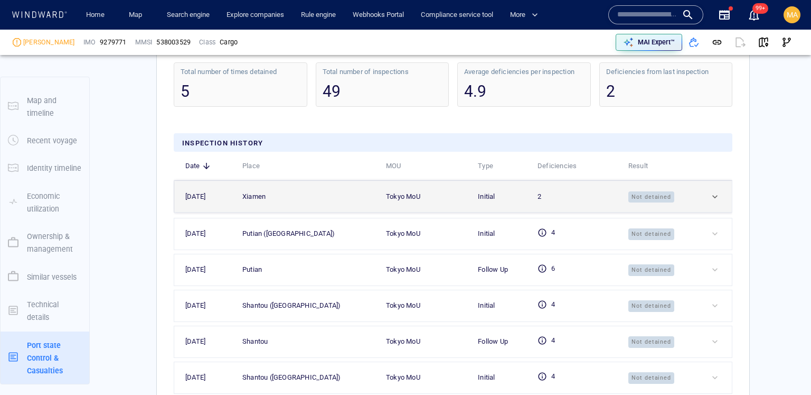
scroll to position [2578, 0]
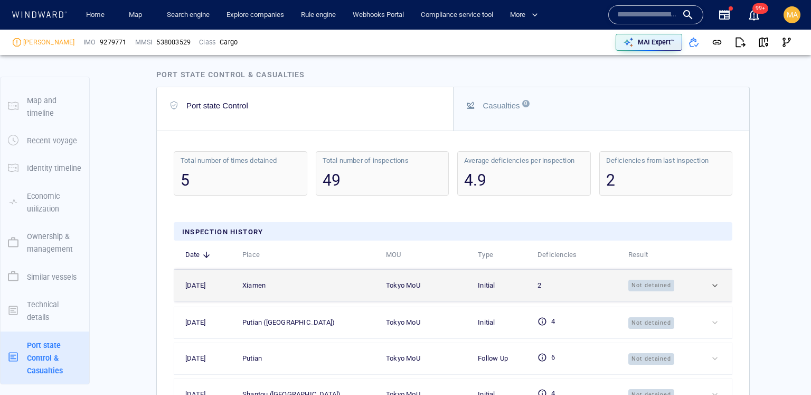
click at [713, 291] on div at bounding box center [720, 285] width 20 height 11
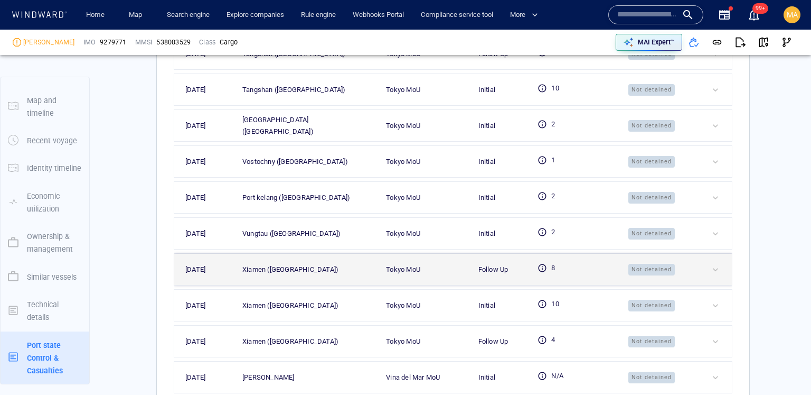
scroll to position [3702, 0]
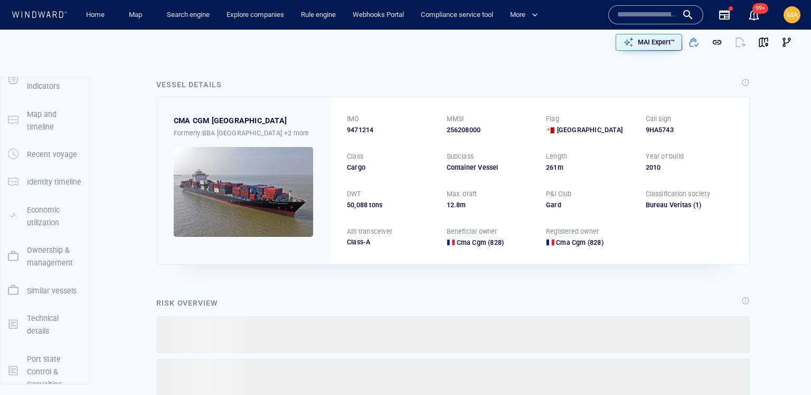
scroll to position [127, 0]
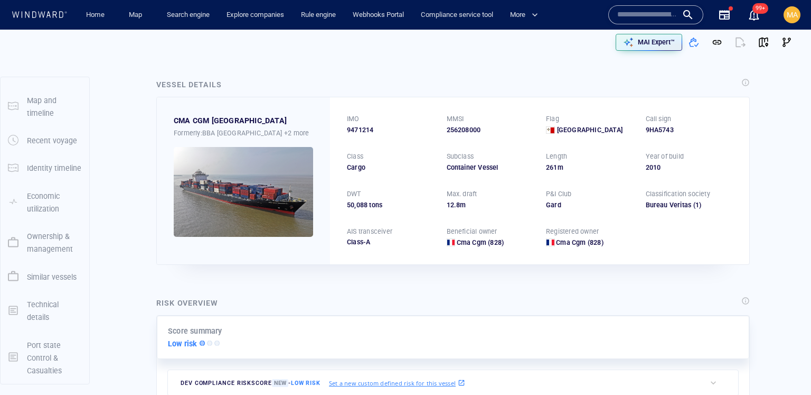
click at [49, 363] on p "Port state Control & Casualties" at bounding box center [54, 358] width 55 height 39
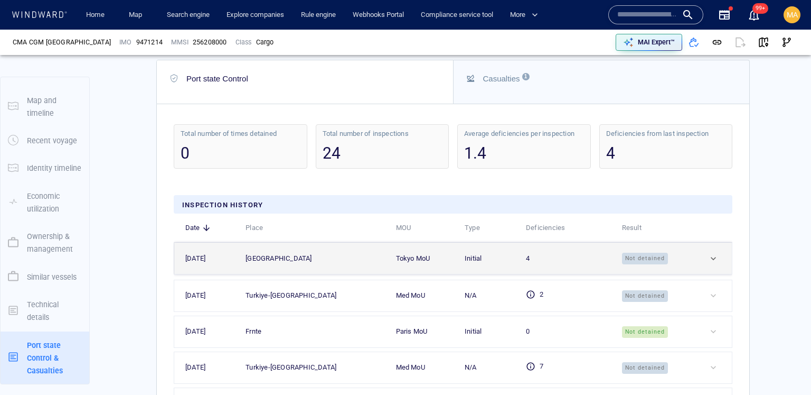
scroll to position [2398, 0]
click at [705, 241] on td at bounding box center [714, 257] width 35 height 32
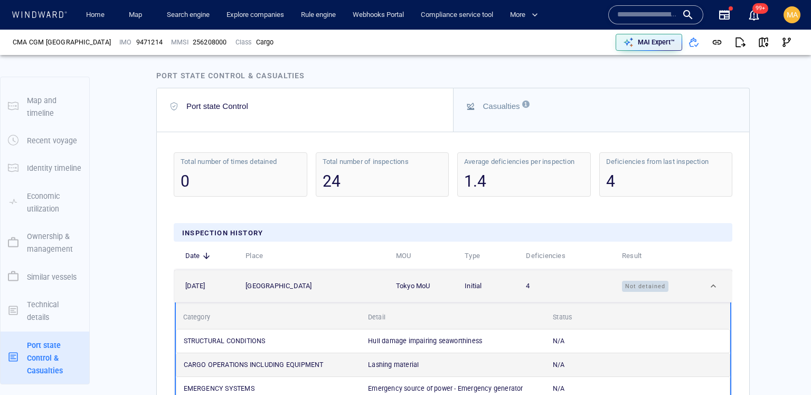
scroll to position [2464, 0]
click at [718, 281] on div at bounding box center [718, 286] width 21 height 11
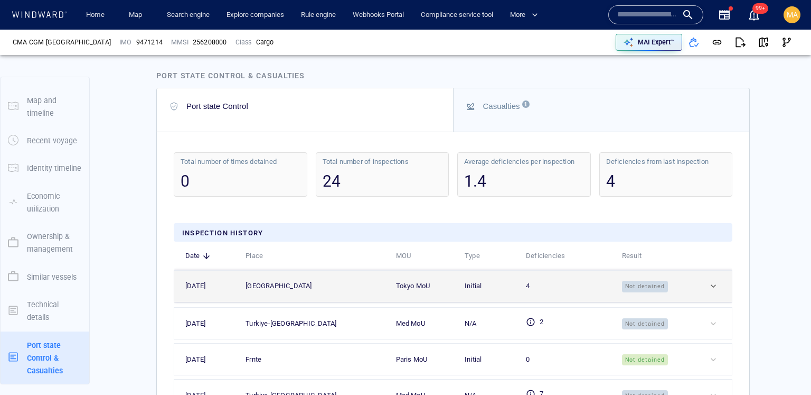
click at [717, 281] on div at bounding box center [718, 286] width 21 height 11
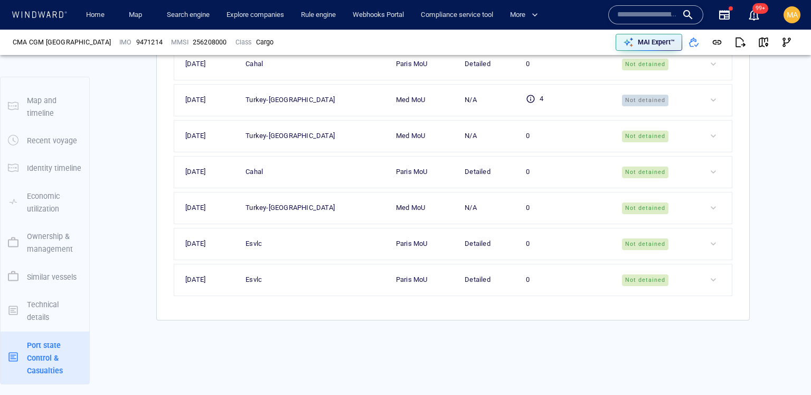
scroll to position [3449, 0]
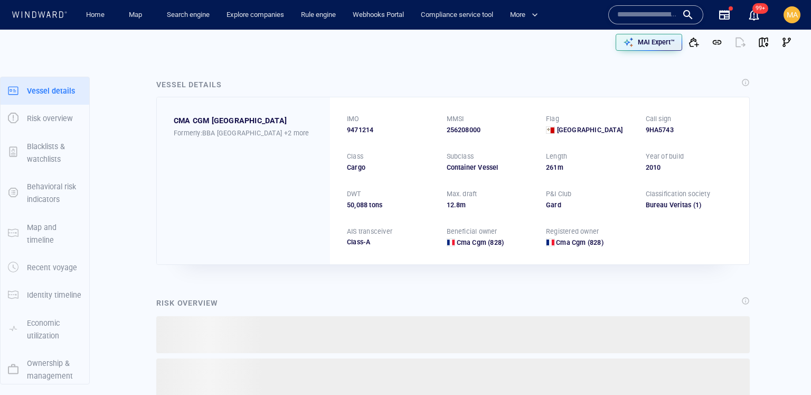
scroll to position [127, 0]
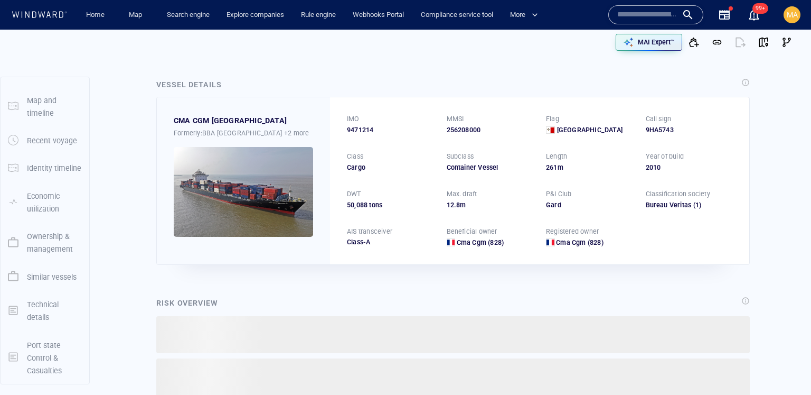
click at [29, 355] on p "Port state Control & Casualties" at bounding box center [54, 358] width 55 height 39
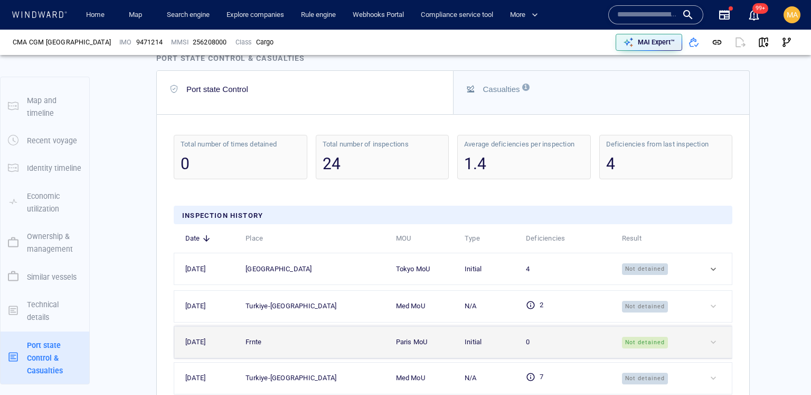
scroll to position [2412, 0]
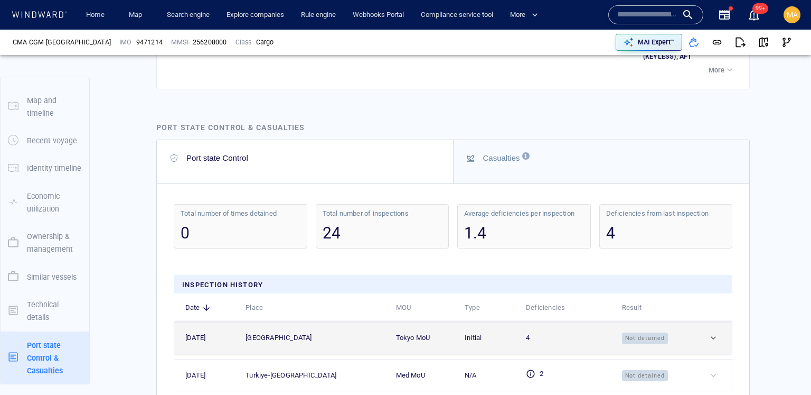
click at [713, 332] on div at bounding box center [718, 337] width 21 height 11
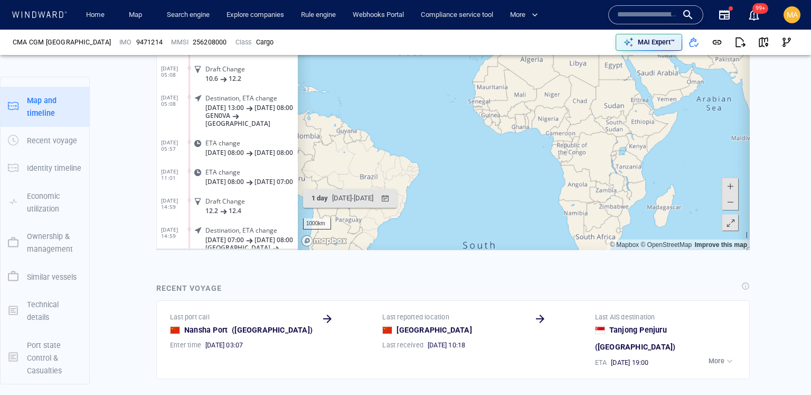
scroll to position [296954, 0]
